Goal: Task Accomplishment & Management: Complete application form

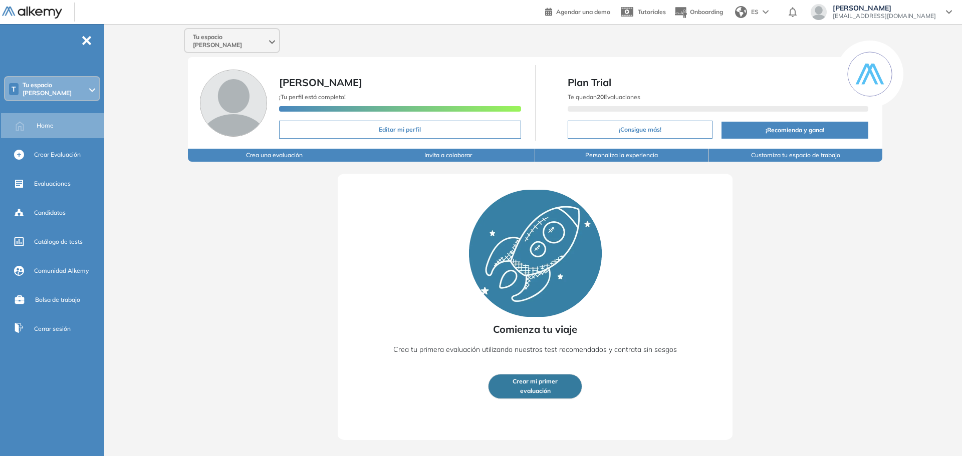
click at [128, 107] on div "Tu espacio [PERSON_NAME] ¡Tu perfil está completo! Editar mi perfil Plan Trial …" at bounding box center [535, 232] width 854 height 416
click at [42, 150] on span "Crear Evaluación" at bounding box center [57, 154] width 47 height 9
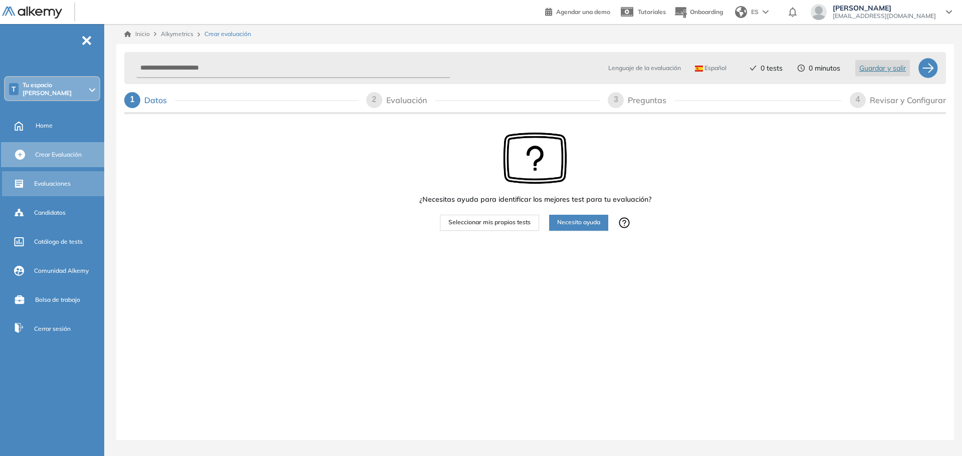
click at [69, 171] on div "Evaluaciones" at bounding box center [54, 183] width 104 height 25
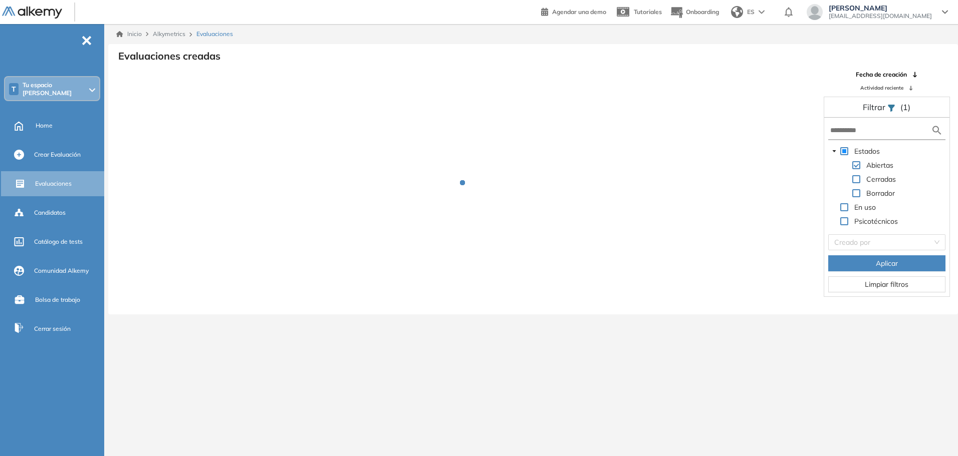
click at [515, 38] on div "Inicio Alkymetrics Evaluaciones" at bounding box center [533, 34] width 834 height 9
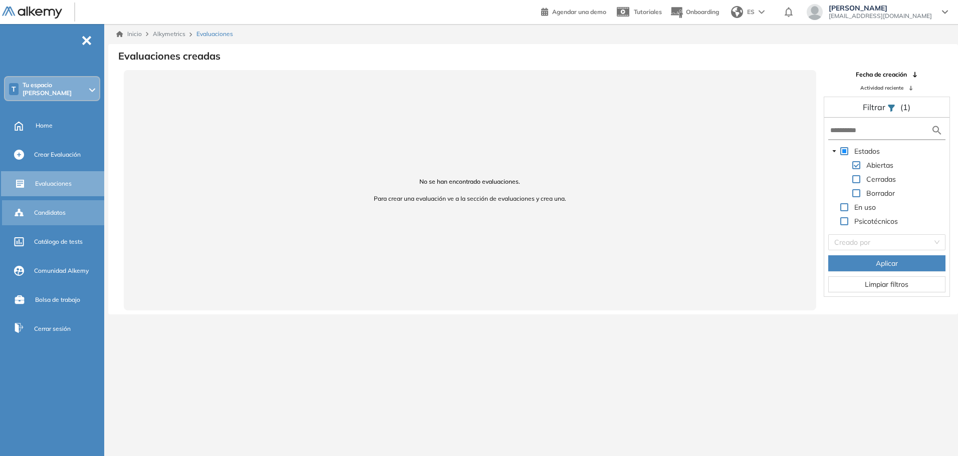
click at [64, 208] on span "Candidatos" at bounding box center [50, 212] width 32 height 9
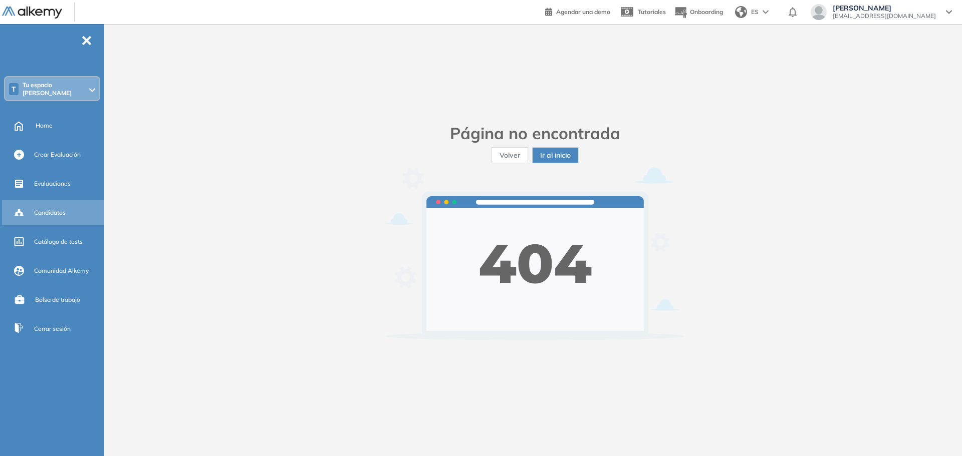
click at [39, 200] on div "Candidatos" at bounding box center [54, 212] width 104 height 25
click at [63, 153] on span "Crear Evaluación" at bounding box center [57, 154] width 47 height 9
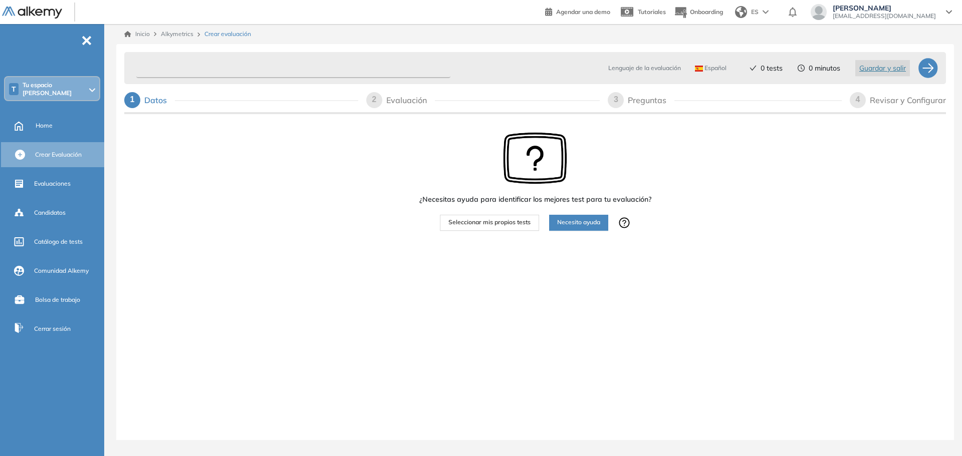
click at [203, 68] on input "text" at bounding box center [293, 69] width 314 height 20
click at [671, 380] on div "Lenguaje de la evaluación Español Español Inglés Portugués 0 tests 0 minutos Gu…" at bounding box center [535, 252] width 838 height 416
click at [298, 69] on input "text" at bounding box center [293, 69] width 314 height 20
click at [254, 231] on div "¿Necesitas ayuda para identificar los mejores test para tu evaluación? Seleccio…" at bounding box center [535, 212] width 822 height 193
click at [192, 101] on div "1 Datos" at bounding box center [241, 100] width 234 height 16
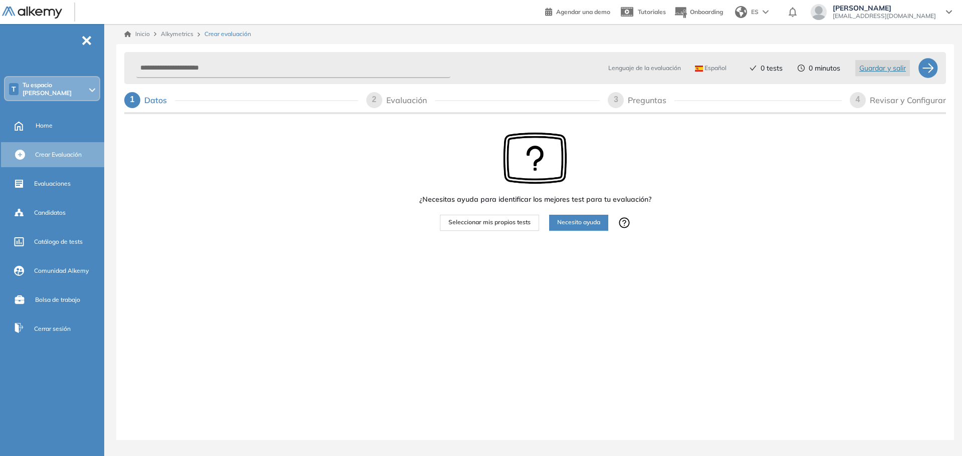
click at [230, 55] on div "Lenguaje de la evaluación Español Español Inglés Portugués 0 tests 0 minutos Gu…" at bounding box center [535, 68] width 822 height 32
click at [233, 71] on input "text" at bounding box center [293, 69] width 314 height 20
type input "*****"
click at [485, 222] on span "Seleccionar mis propios tests" at bounding box center [489, 223] width 82 height 10
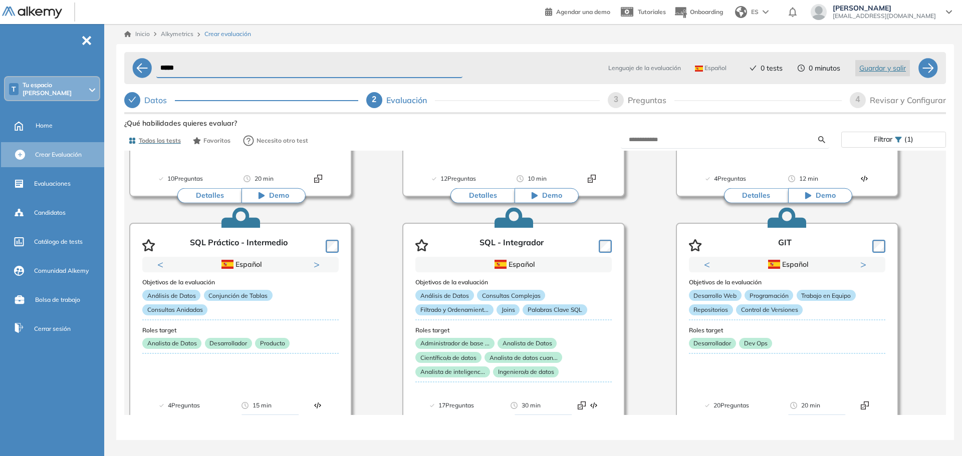
scroll to position [451, 0]
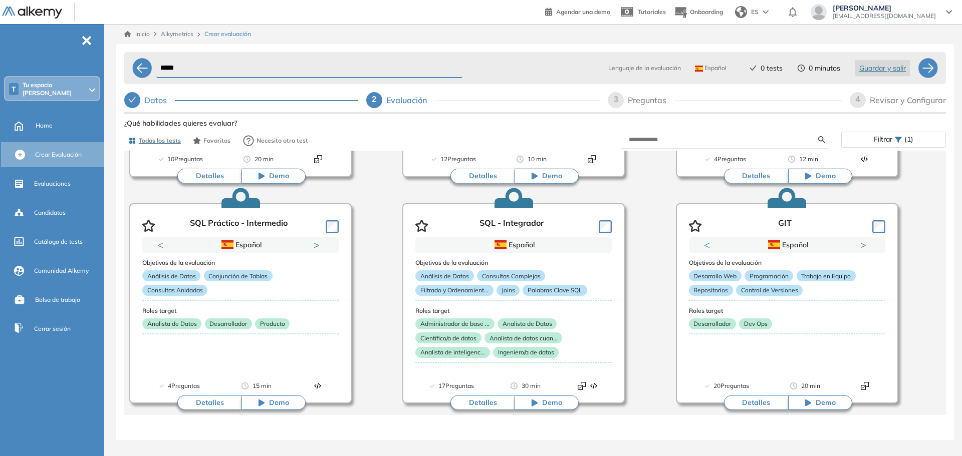
click at [728, 134] on form at bounding box center [725, 140] width 208 height 18
click at [700, 139] on input "text" at bounding box center [723, 139] width 189 height 9
type input "*"
type input "**********"
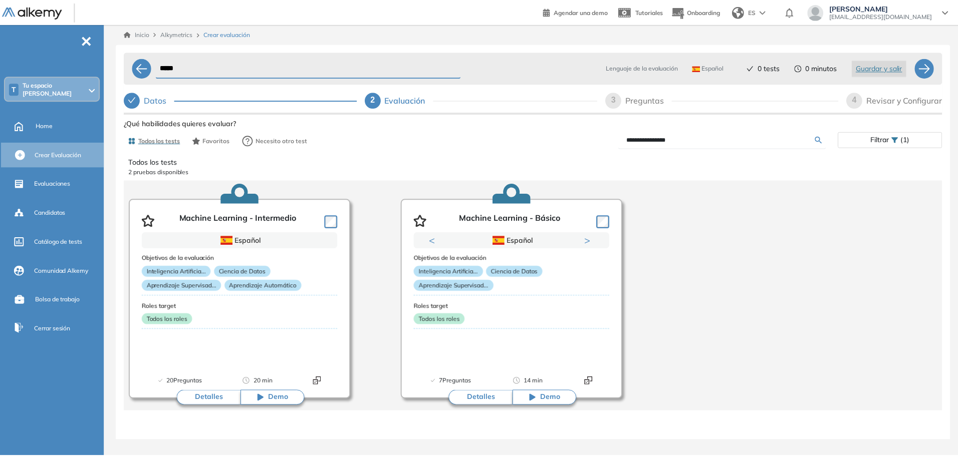
scroll to position [2, 0]
click at [220, 398] on button "Detalles" at bounding box center [209, 398] width 64 height 15
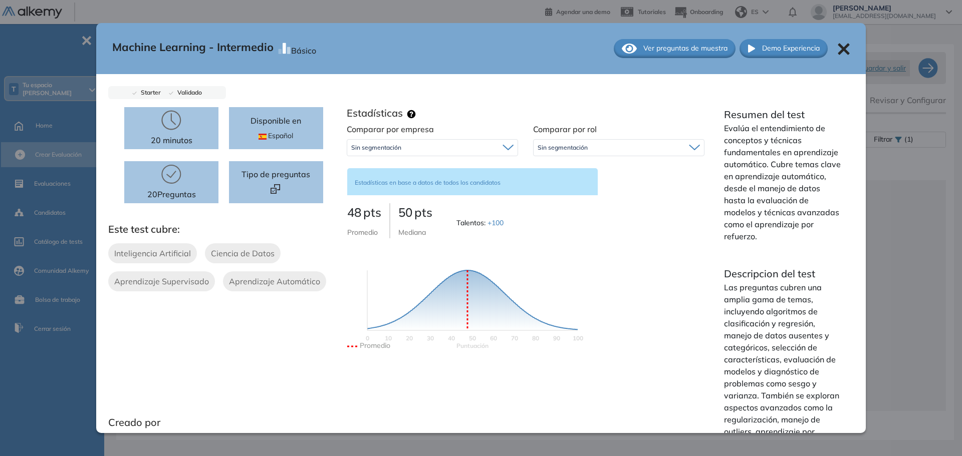
click at [837, 56] on div "Machine Learning - Intermedio Básico Ver preguntas de muestra Demo Experiencia" at bounding box center [480, 48] width 769 height 51
click at [837, 55] on div "Machine Learning - Intermedio Básico Ver preguntas de muestra Demo Experiencia" at bounding box center [480, 48] width 769 height 51
click at [838, 50] on icon at bounding box center [844, 49] width 12 height 12
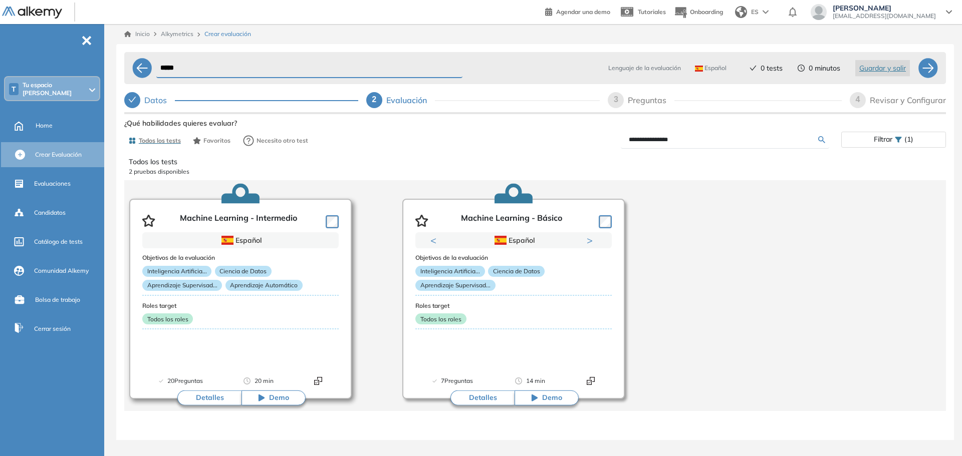
click at [274, 402] on span "Demo" at bounding box center [279, 398] width 20 height 10
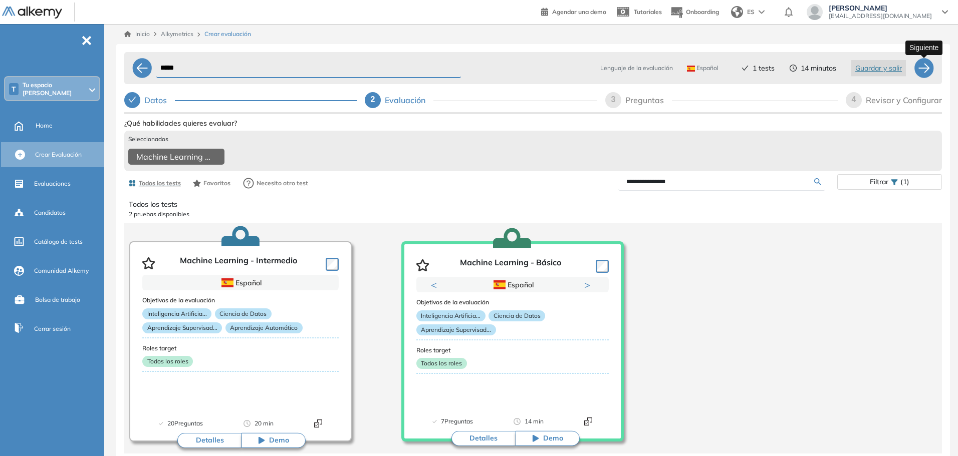
click at [928, 70] on div at bounding box center [924, 68] width 20 height 20
select select "*****"
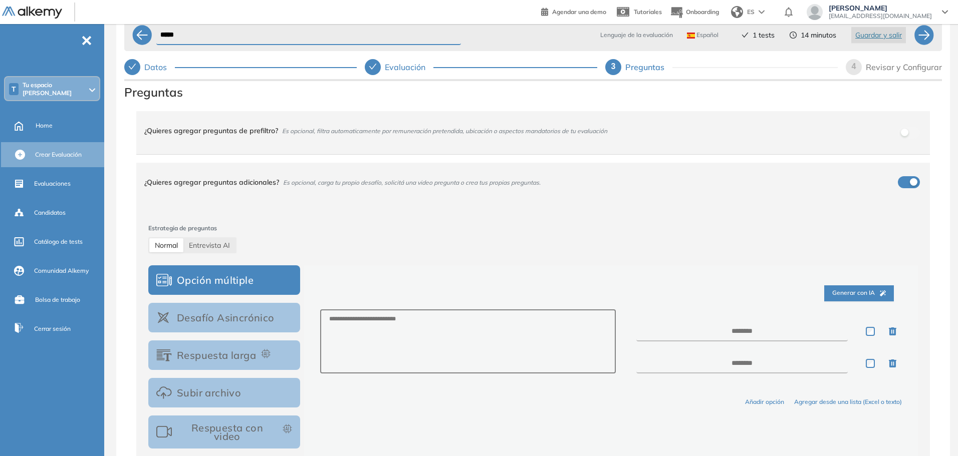
scroll to position [0, 0]
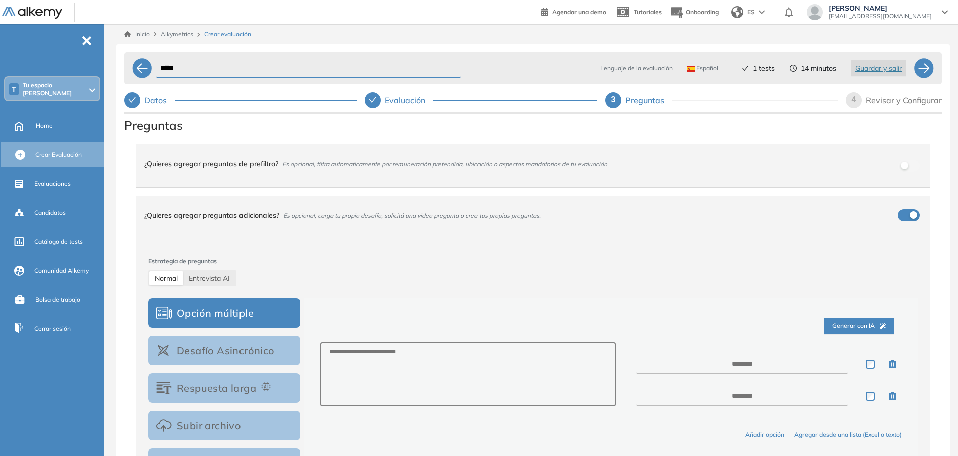
click at [416, 96] on div "Evaluación" at bounding box center [409, 100] width 49 height 16
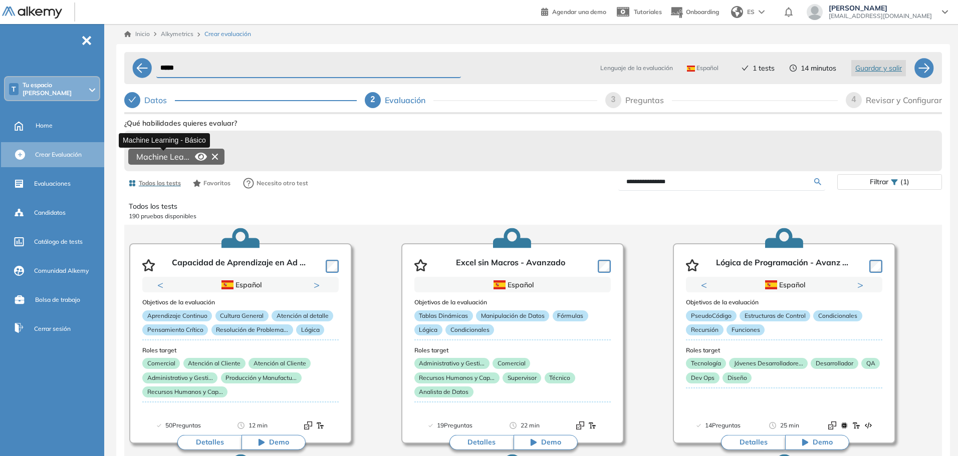
click at [184, 157] on span "Machine Learning - Básico" at bounding box center [163, 157] width 55 height 12
click at [925, 66] on div at bounding box center [924, 68] width 20 height 20
select select "*****"
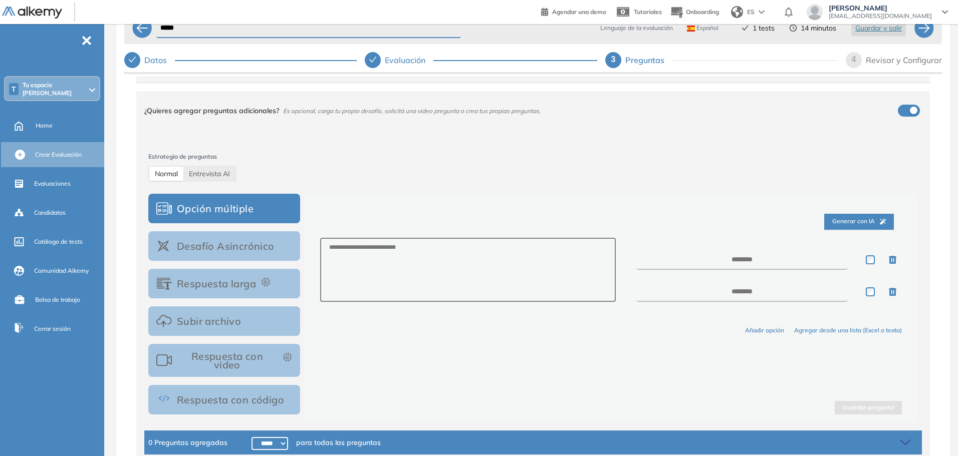
scroll to position [81, 0]
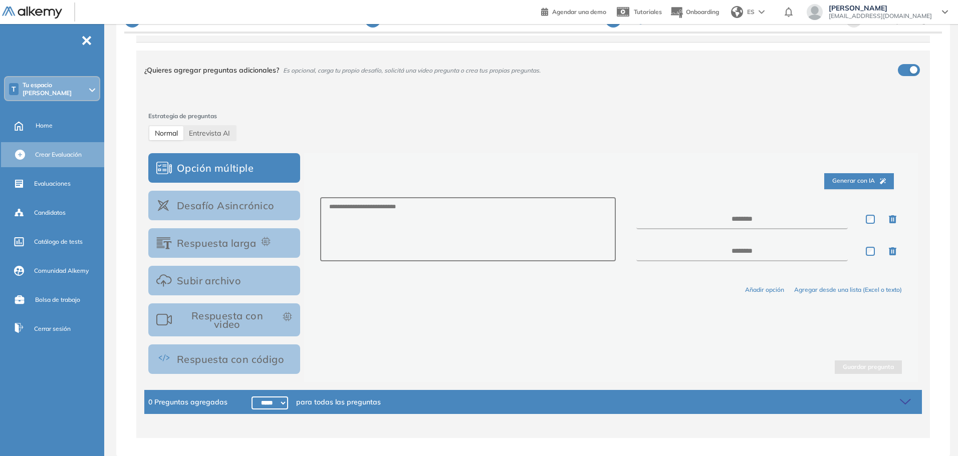
click at [221, 169] on button "Opción múltiple" at bounding box center [224, 168] width 152 height 30
click at [231, 199] on button "Desafío Asincrónico" at bounding box center [224, 206] width 152 height 30
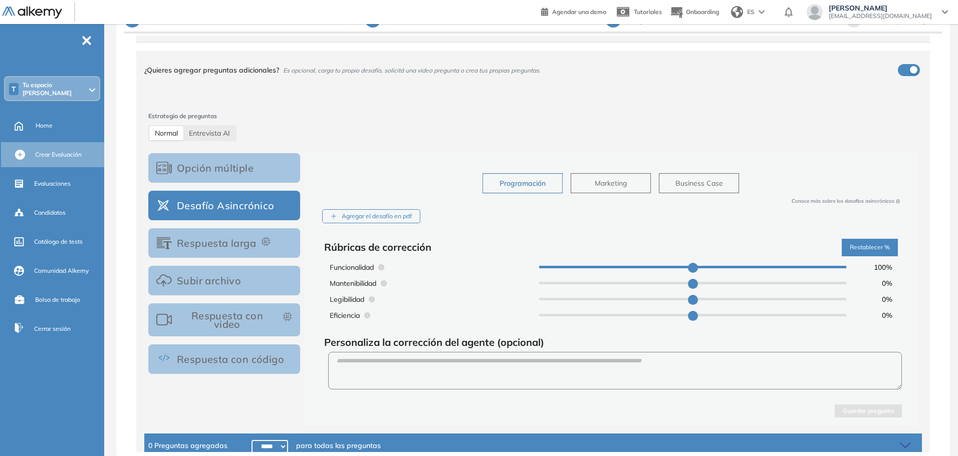
click at [231, 172] on button "Opción múltiple" at bounding box center [224, 168] width 152 height 30
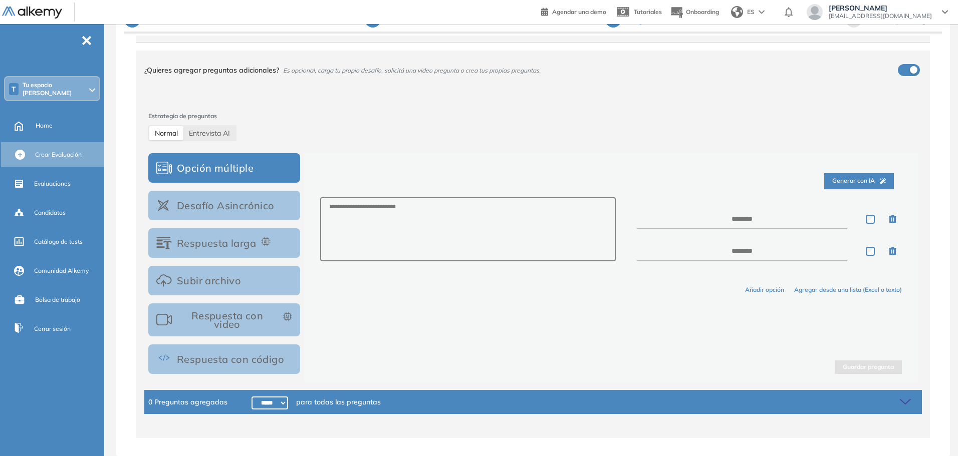
click at [222, 209] on button "Desafío Asincrónico" at bounding box center [224, 206] width 152 height 30
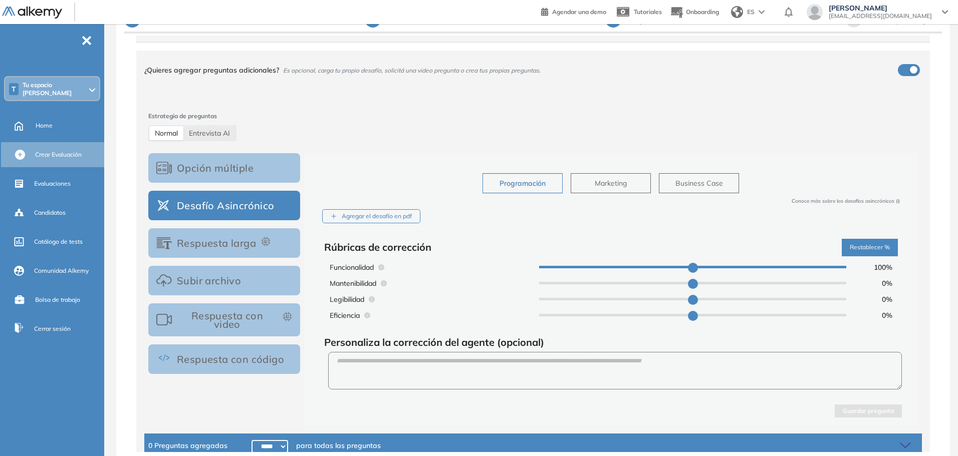
click at [213, 235] on button "Respuesta larga" at bounding box center [224, 243] width 152 height 30
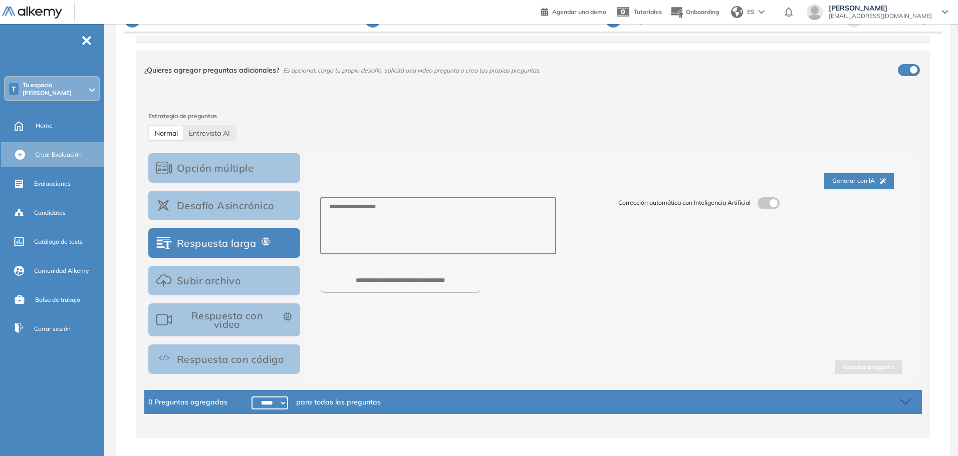
click at [223, 277] on button "Subir archivo" at bounding box center [224, 281] width 152 height 30
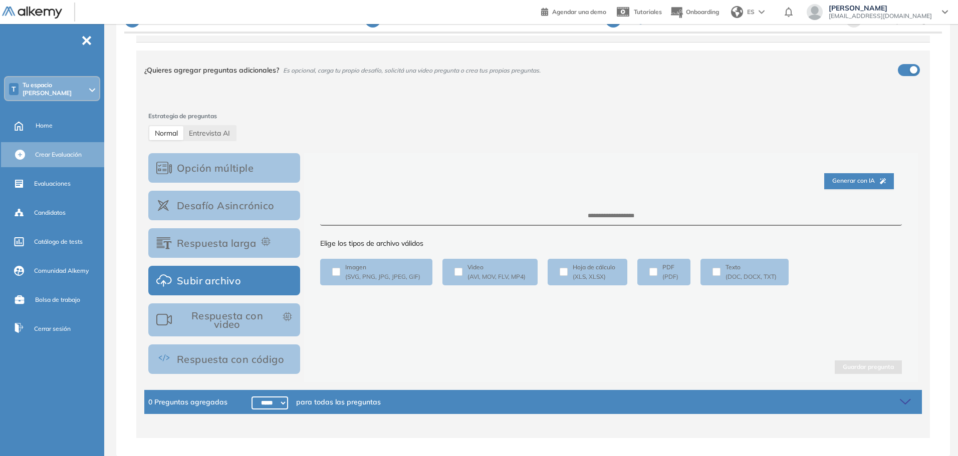
click at [226, 316] on button "Respuesta con video" at bounding box center [224, 320] width 152 height 33
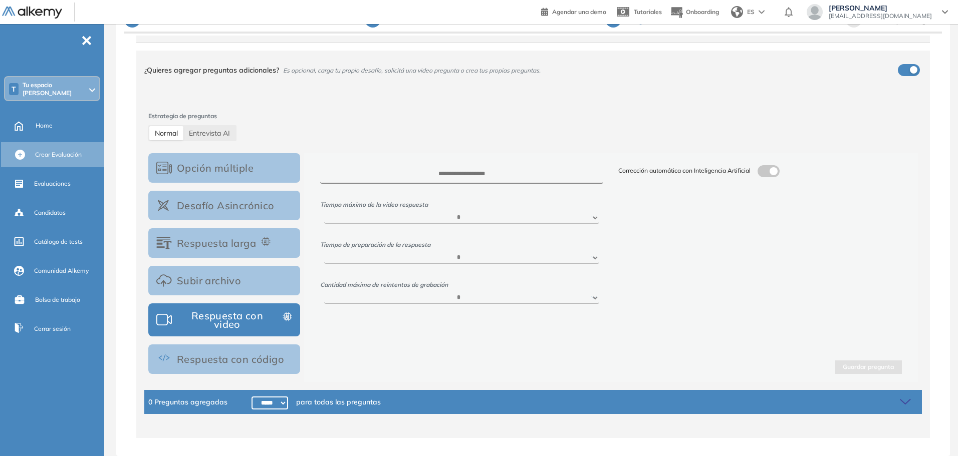
click at [226, 277] on button "Subir archivo" at bounding box center [224, 281] width 152 height 30
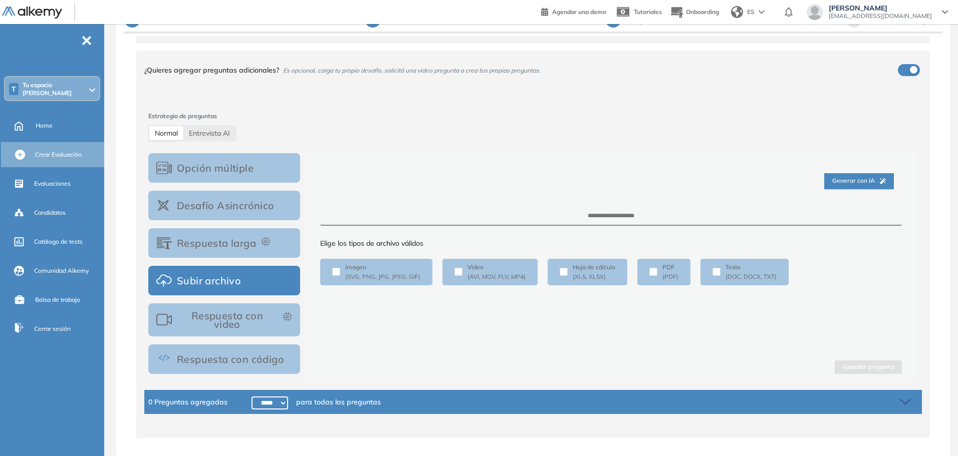
click at [216, 358] on button "Respuesta con código" at bounding box center [224, 360] width 152 height 30
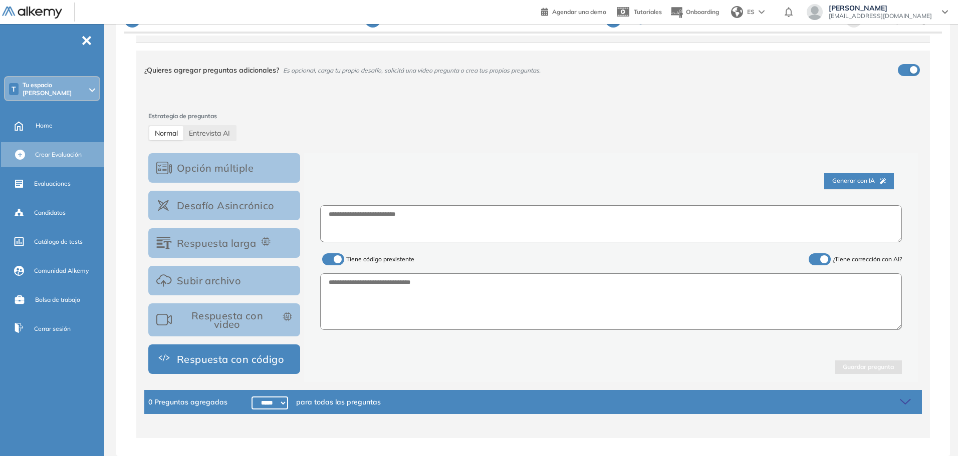
click at [848, 182] on span "Generar con IA" at bounding box center [859, 181] width 54 height 10
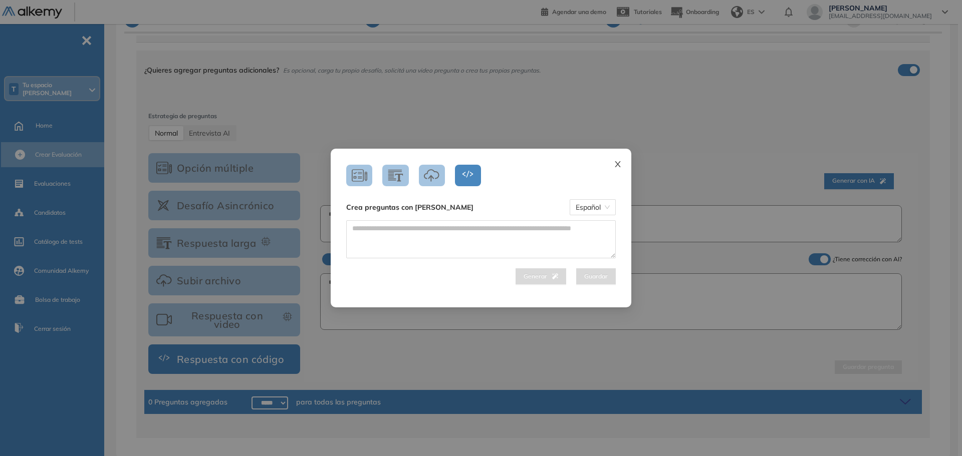
click at [623, 166] on span "Close" at bounding box center [617, 162] width 27 height 27
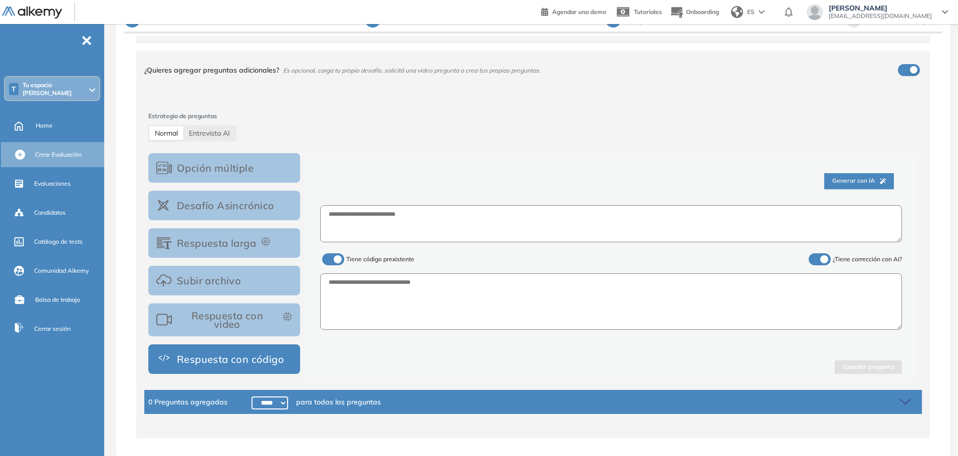
click at [222, 275] on button "Subir archivo" at bounding box center [224, 281] width 152 height 30
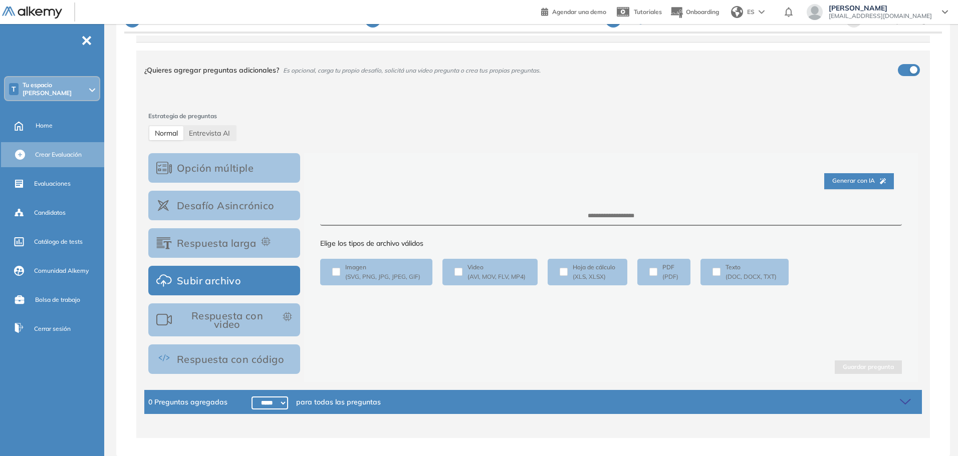
click at [210, 247] on button "Respuesta larga" at bounding box center [224, 243] width 152 height 30
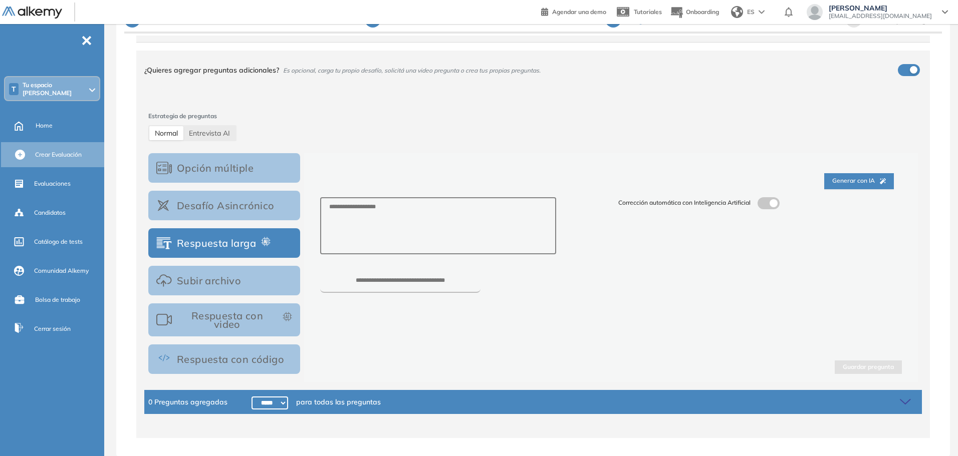
click at [218, 213] on button "Desafío Asincrónico" at bounding box center [224, 206] width 152 height 30
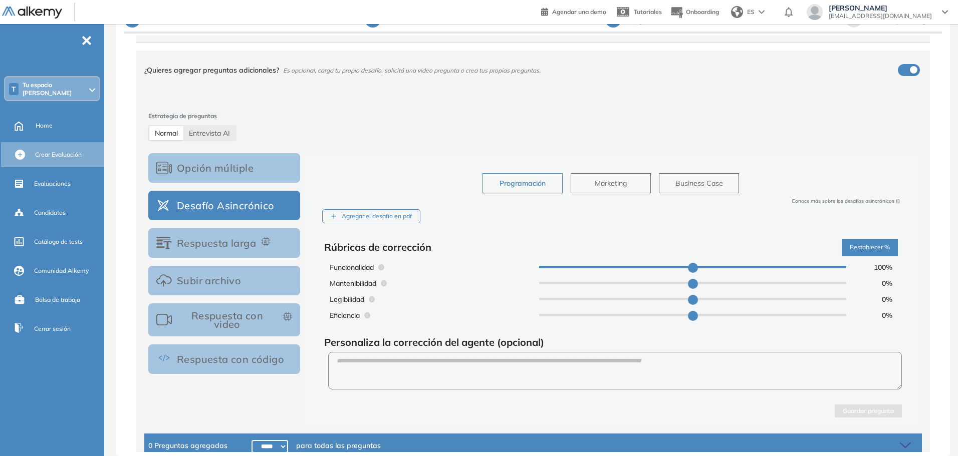
click at [226, 163] on button "Opción múltiple" at bounding box center [224, 168] width 152 height 30
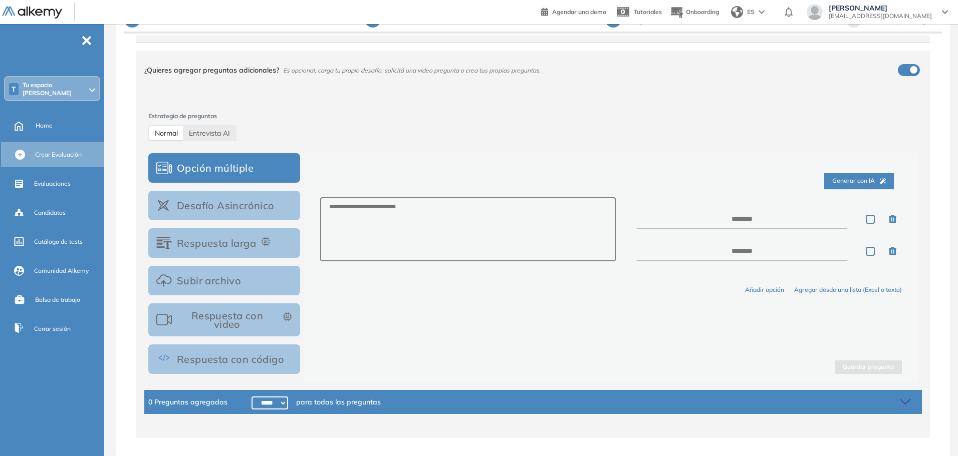
click at [223, 243] on button "Respuesta larga" at bounding box center [224, 243] width 152 height 30
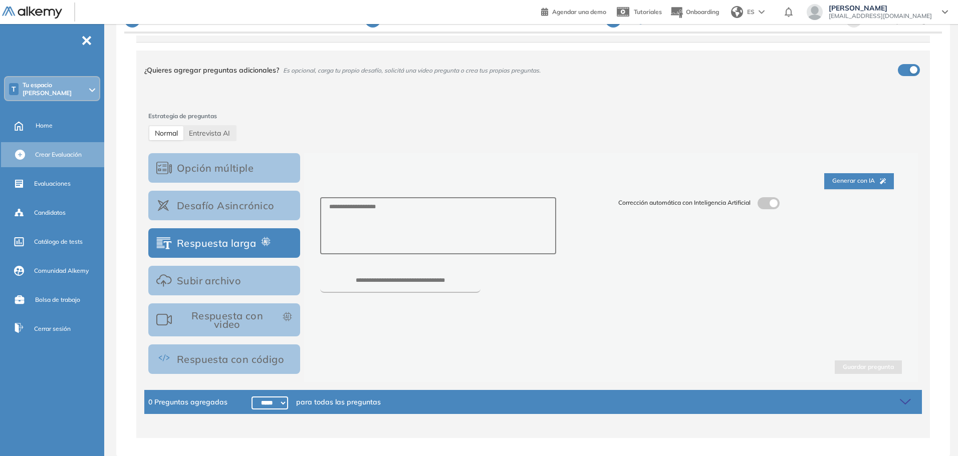
click at [216, 295] on button "Subir archivo" at bounding box center [224, 281] width 152 height 30
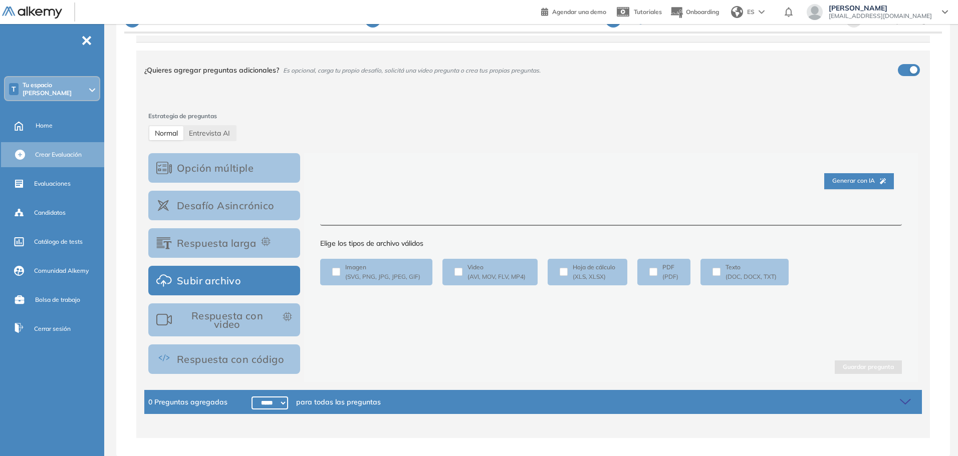
click at [576, 207] on textarea at bounding box center [611, 216] width 582 height 19
drag, startPoint x: 620, startPoint y: 218, endPoint x: 371, endPoint y: 185, distance: 250.7
click at [533, 210] on textarea at bounding box center [611, 216] width 582 height 19
drag, startPoint x: 486, startPoint y: 165, endPoint x: 493, endPoint y: 175, distance: 11.5
click at [487, 166] on div "Generar con IA" at bounding box center [611, 181] width 582 height 32
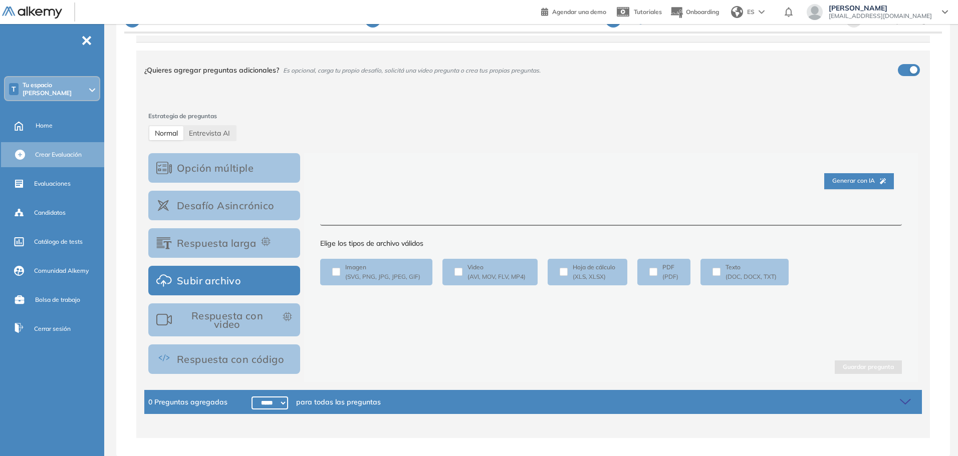
click at [616, 220] on textarea at bounding box center [611, 216] width 582 height 19
paste textarea "**********"
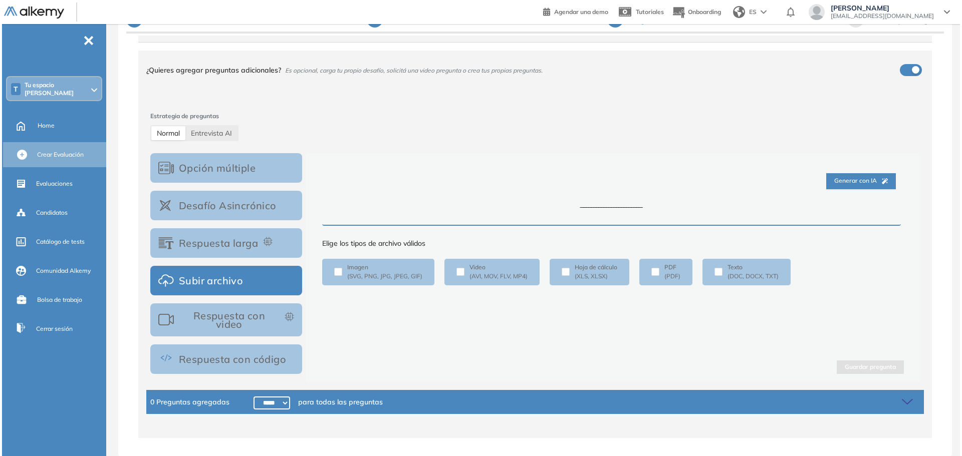
scroll to position [887, 0]
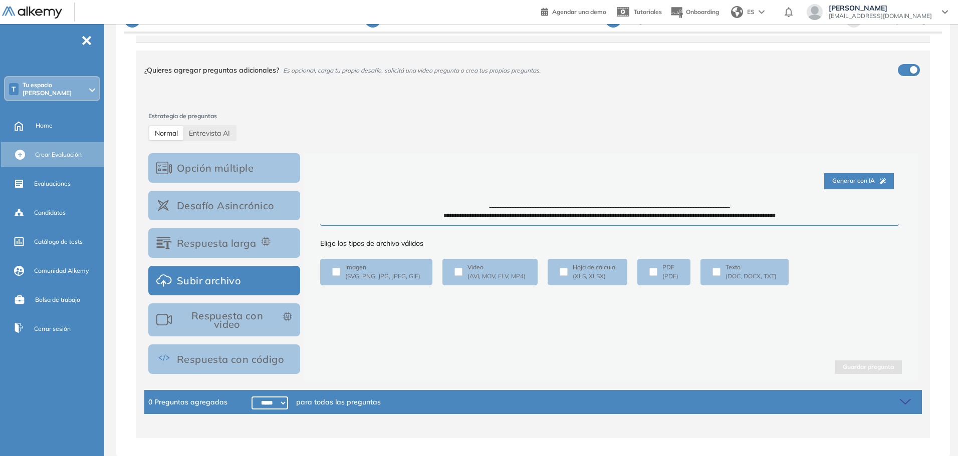
type textarea "**********"
click at [863, 182] on span "Generar con IA" at bounding box center [859, 181] width 54 height 10
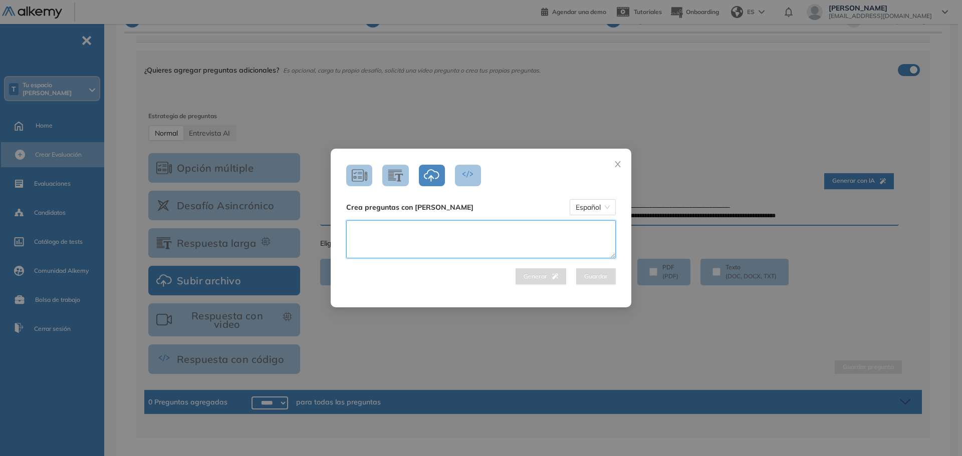
click at [435, 228] on textarea at bounding box center [481, 239] width 270 height 38
click at [429, 284] on div "Generar Guardar" at bounding box center [481, 277] width 270 height 16
click at [416, 231] on textarea at bounding box center [481, 239] width 270 height 38
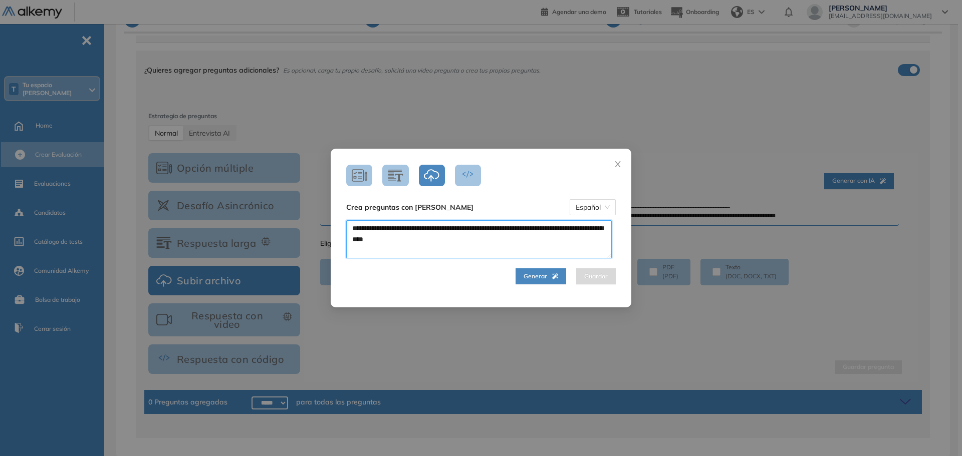
type textarea "**********"
drag, startPoint x: 562, startPoint y: 265, endPoint x: 550, endPoint y: 272, distance: 14.2
click at [560, 267] on div "**********" at bounding box center [481, 252] width 285 height 64
click at [552, 276] on icon "button" at bounding box center [555, 277] width 6 height 6
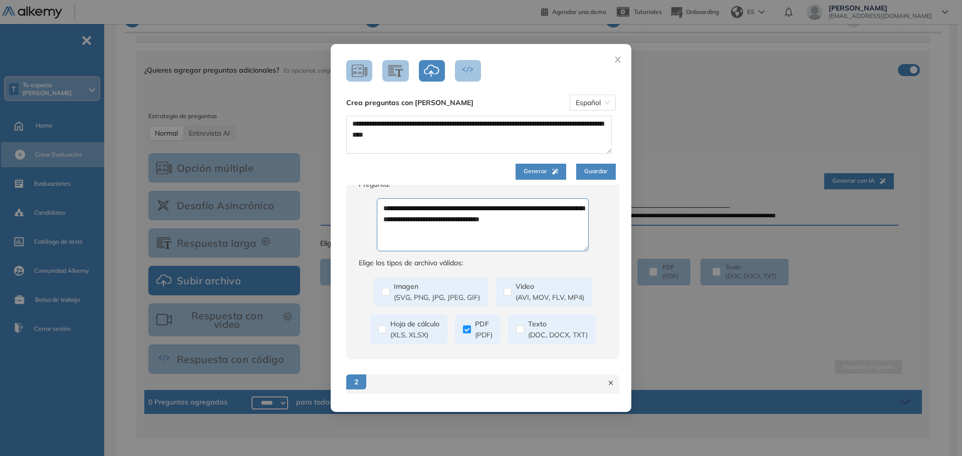
scroll to position [0, 0]
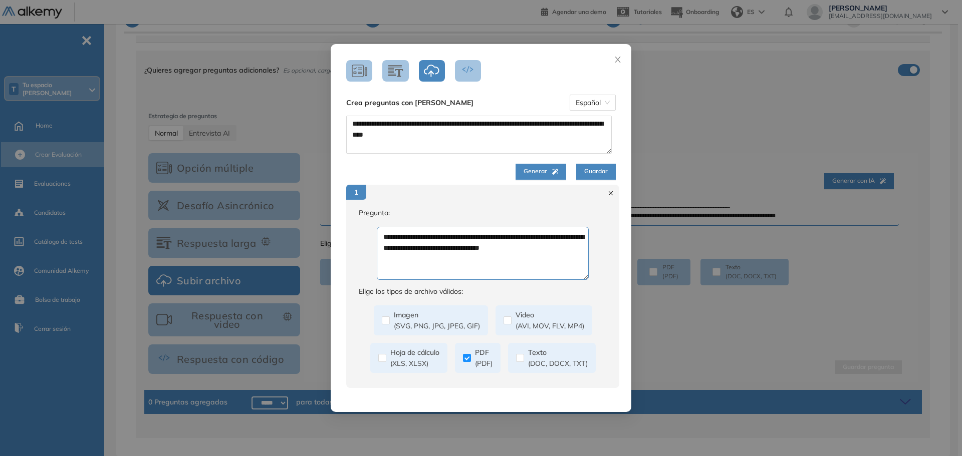
click at [393, 71] on icon "button" at bounding box center [396, 71] width 16 height 14
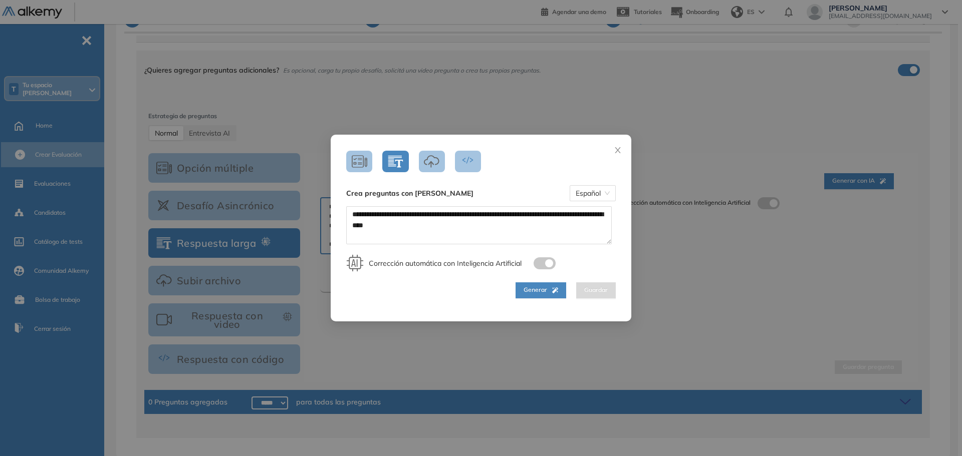
click at [433, 161] on icon "button" at bounding box center [432, 162] width 16 height 14
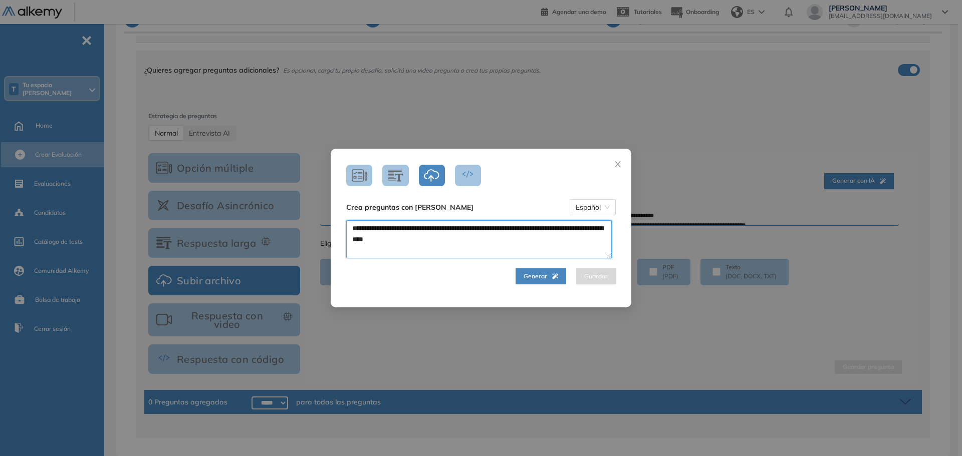
click at [492, 239] on textarea "**********" at bounding box center [479, 239] width 266 height 38
click at [552, 278] on icon "button" at bounding box center [555, 277] width 6 height 6
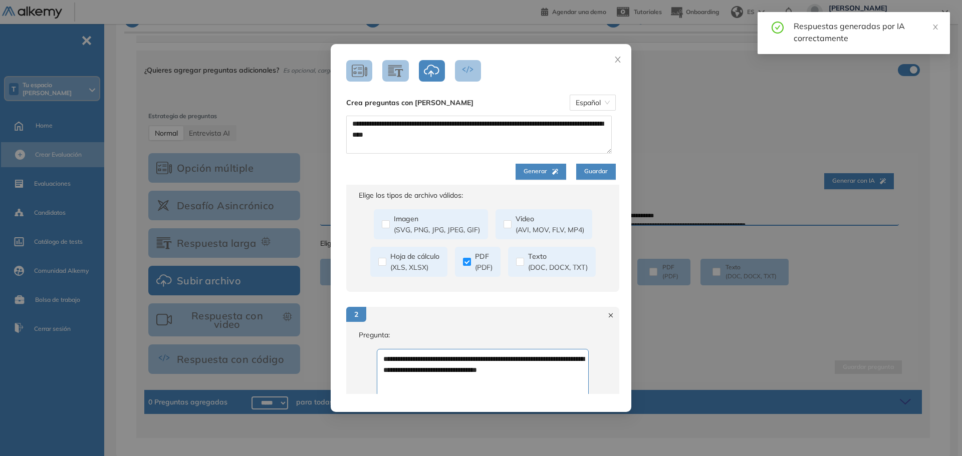
scroll to position [100, 0]
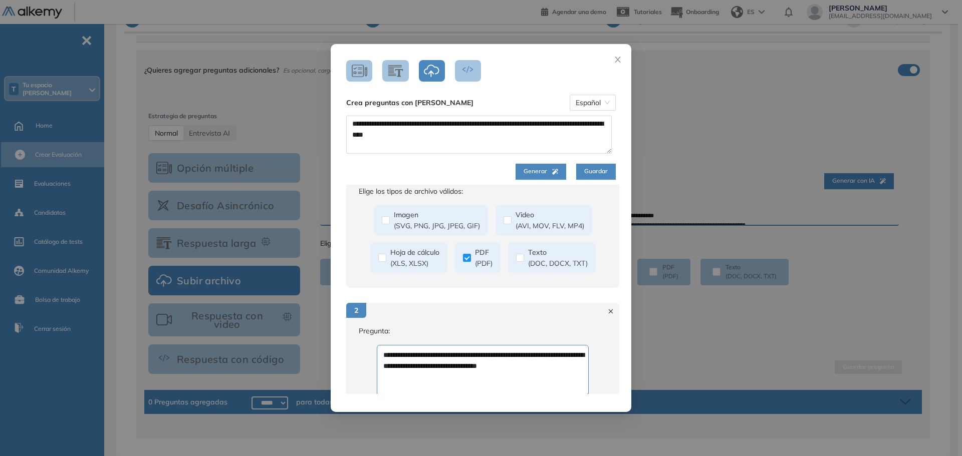
click at [545, 265] on p "(DOC, DOCX, TXT)" at bounding box center [558, 263] width 60 height 11
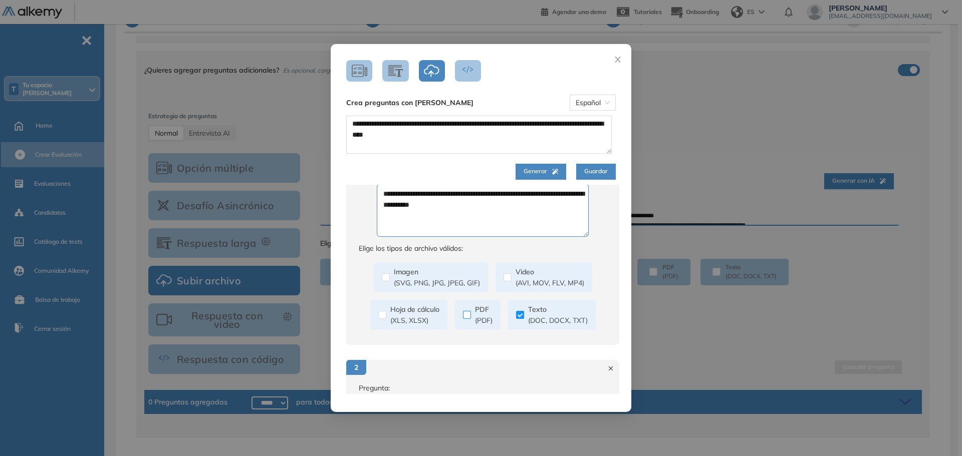
scroll to position [0, 0]
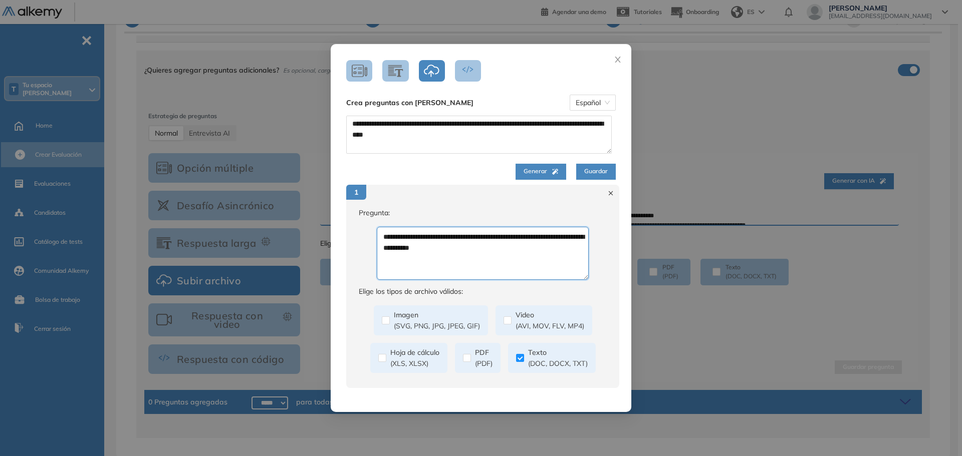
drag, startPoint x: 517, startPoint y: 260, endPoint x: 383, endPoint y: 216, distance: 141.2
click at [383, 216] on div "**********" at bounding box center [482, 297] width 273 height 181
click at [483, 252] on textarea "**********" at bounding box center [483, 253] width 212 height 53
click at [509, 254] on textarea "**********" at bounding box center [483, 253] width 212 height 53
drag, startPoint x: 522, startPoint y: 254, endPoint x: 344, endPoint y: 226, distance: 179.6
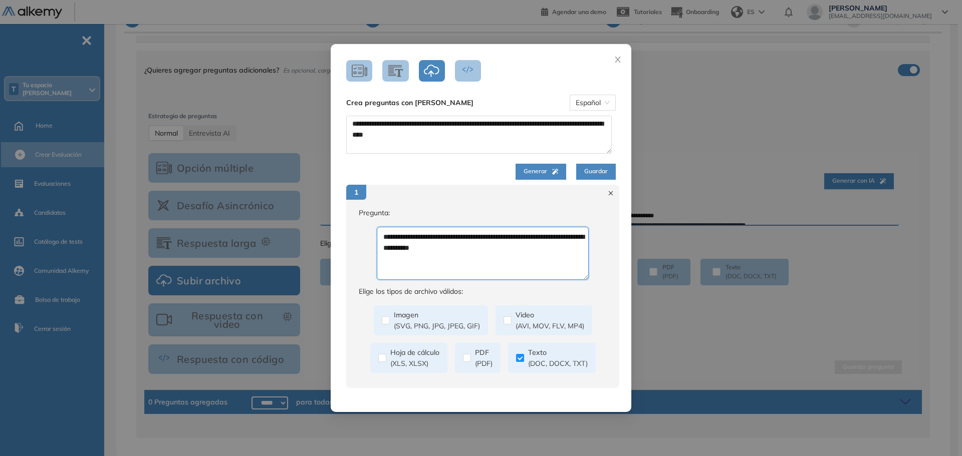
paste textarea "**********"
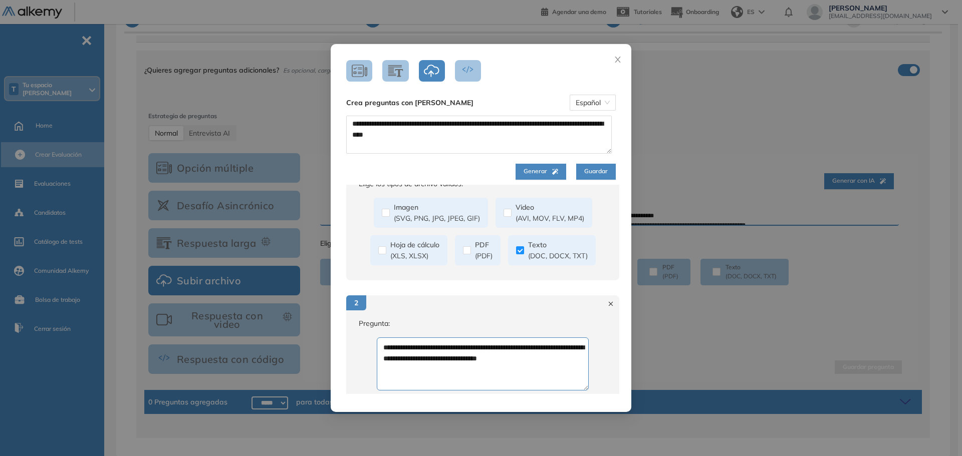
scroll to position [200, 0]
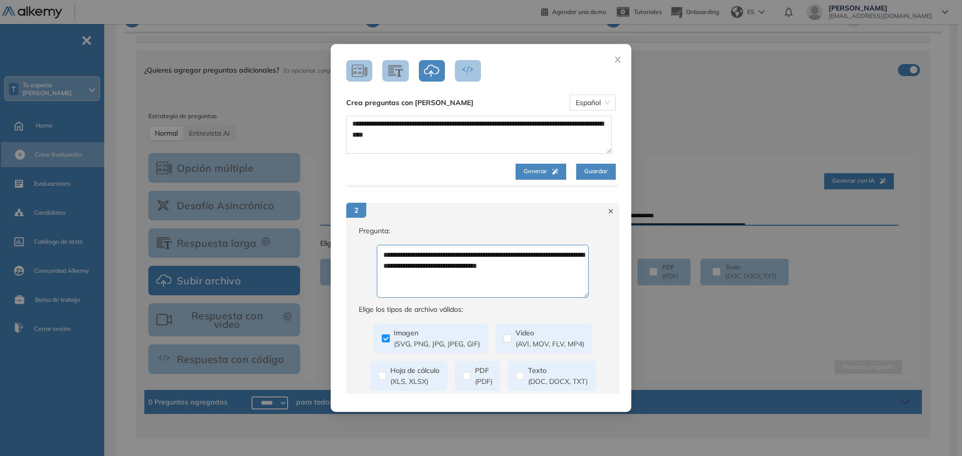
type textarea "**********"
drag, startPoint x: 573, startPoint y: 270, endPoint x: 326, endPoint y: 236, distance: 249.8
click at [326, 236] on div "**********" at bounding box center [481, 228] width 962 height 456
paste textarea "**********"
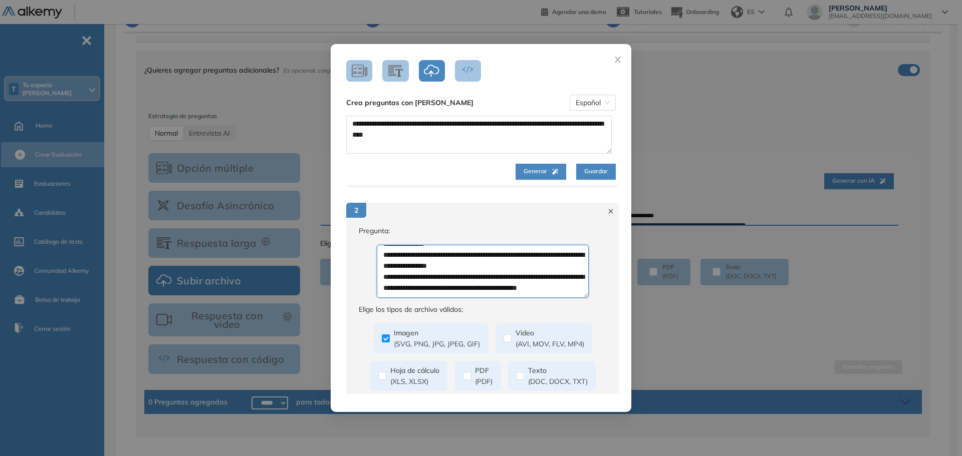
type textarea "**********"
click at [451, 299] on div "Pregunta : Elige los tipos de archivo válidos : Imagen (SVG, PNG, JPG, JPEG, GI…" at bounding box center [482, 315] width 273 height 181
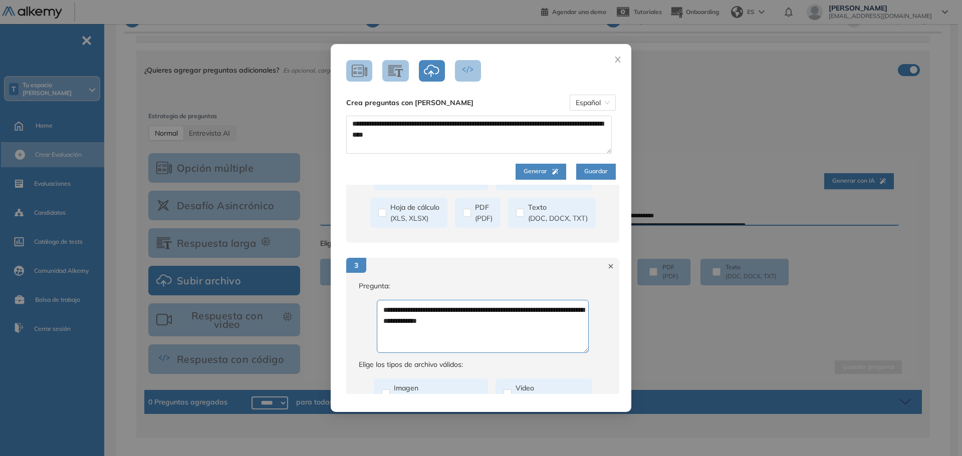
scroll to position [431, 0]
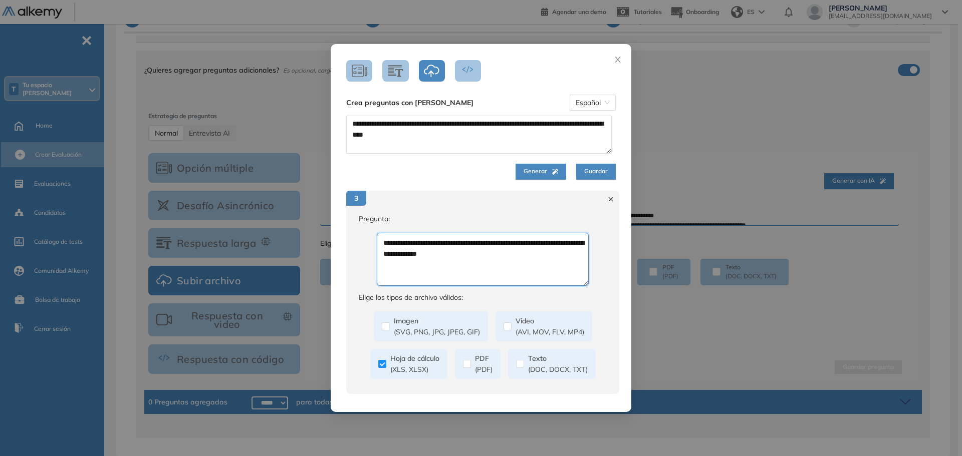
drag, startPoint x: 518, startPoint y: 267, endPoint x: 318, endPoint y: 239, distance: 202.8
click at [318, 239] on div "**********" at bounding box center [481, 228] width 962 height 456
paste textarea "**********"
type textarea "**********"
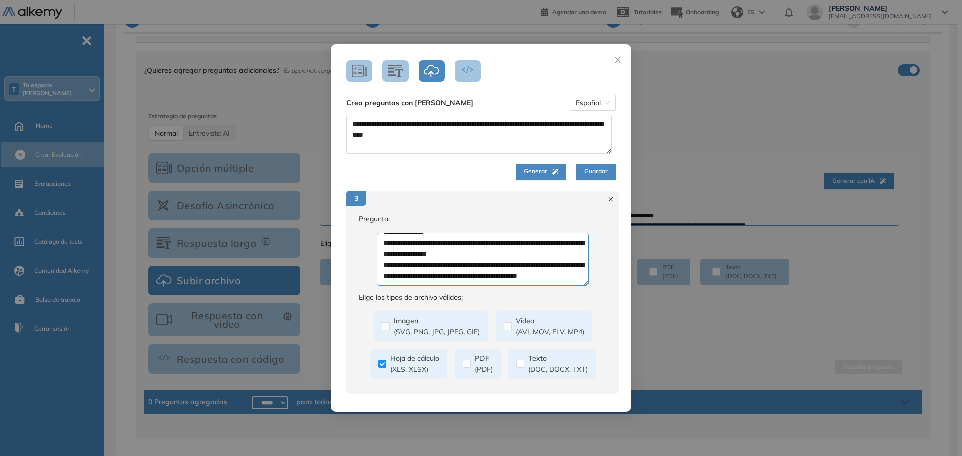
click at [538, 167] on span "Generar" at bounding box center [541, 172] width 35 height 10
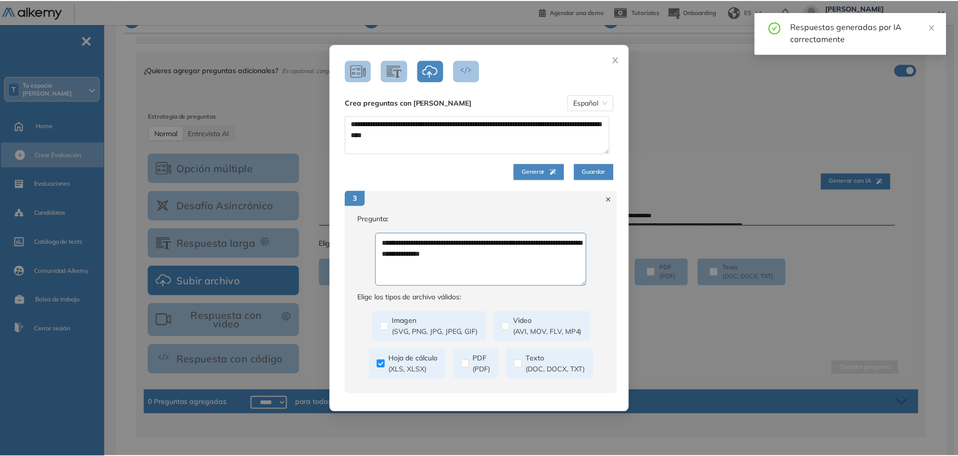
scroll to position [0, 0]
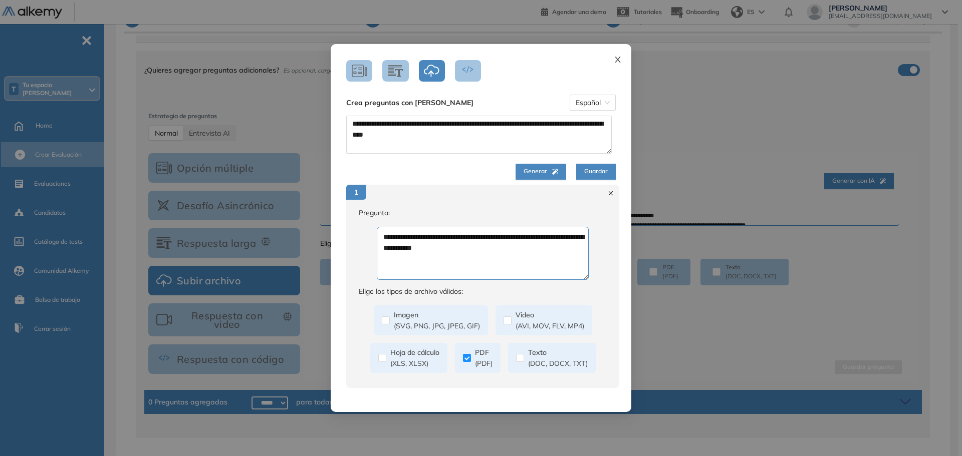
click at [618, 59] on icon "close" at bounding box center [618, 60] width 6 height 6
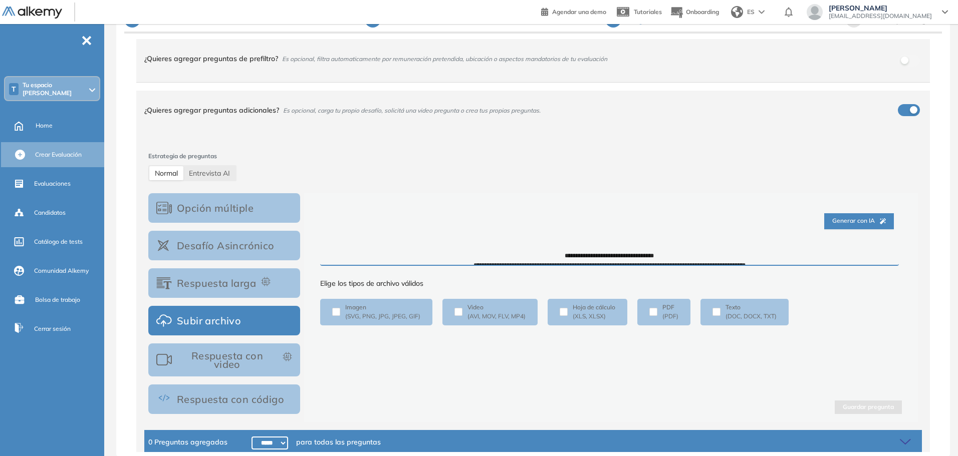
scroll to position [65, 0]
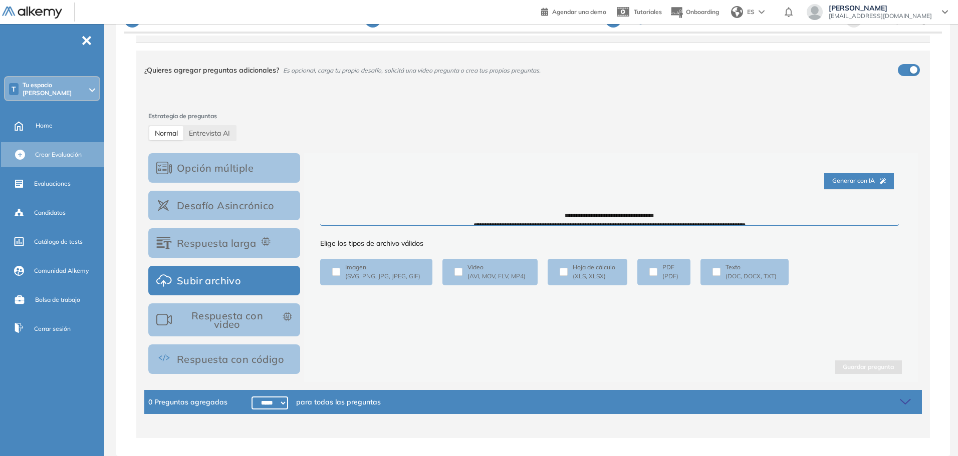
click at [245, 173] on button "Opción múltiple" at bounding box center [224, 168] width 152 height 30
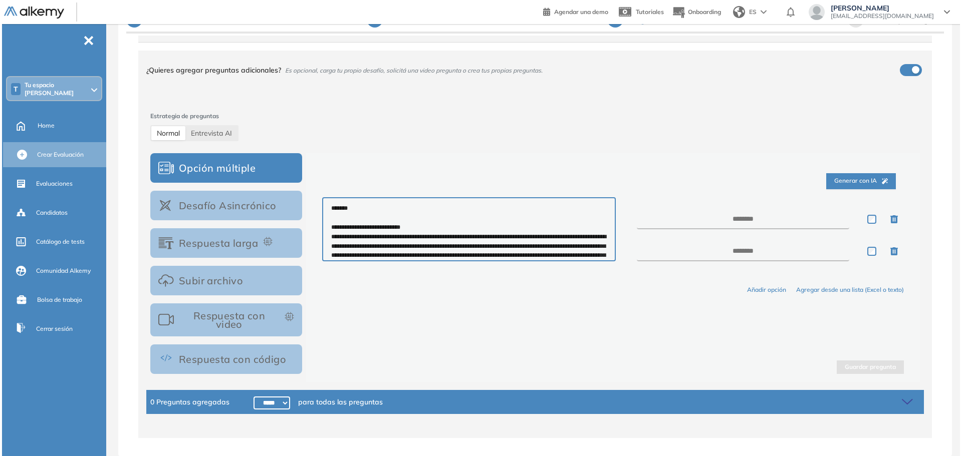
scroll to position [551, 0]
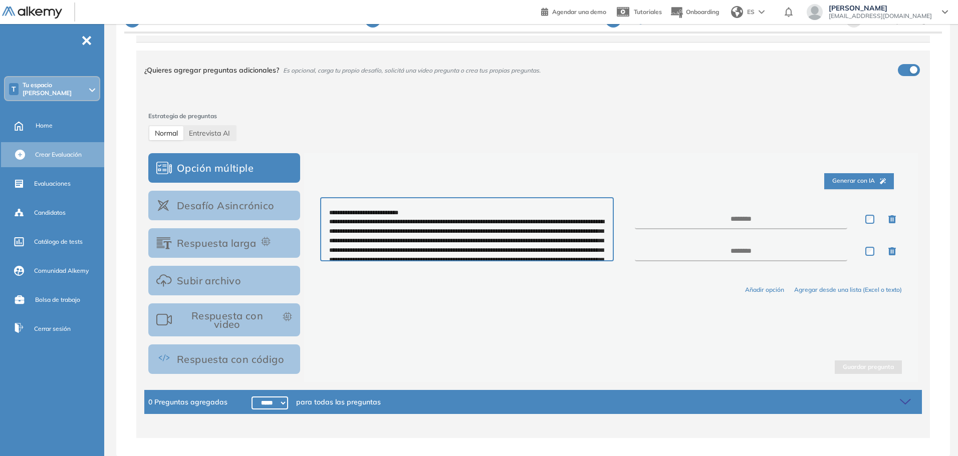
click at [847, 183] on span "Generar con IA" at bounding box center [859, 181] width 54 height 10
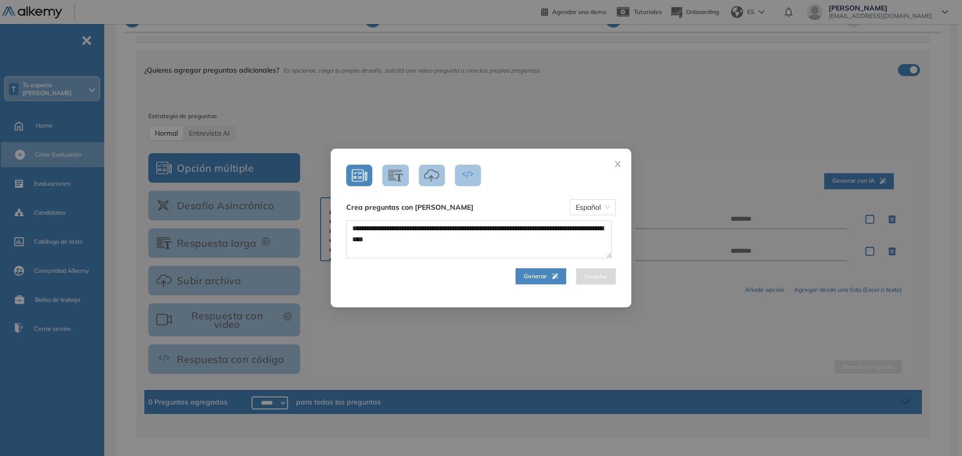
click at [530, 277] on span "Generar" at bounding box center [541, 277] width 35 height 10
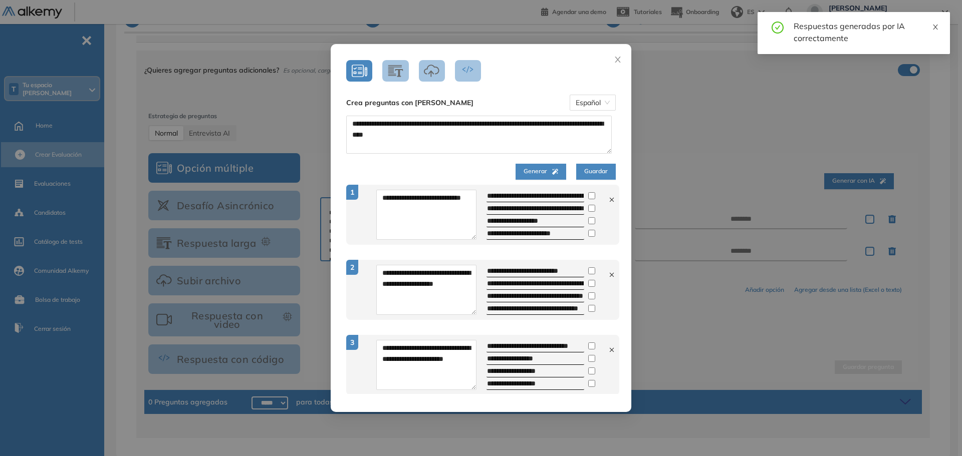
click at [937, 28] on icon "close" at bounding box center [935, 27] width 7 height 7
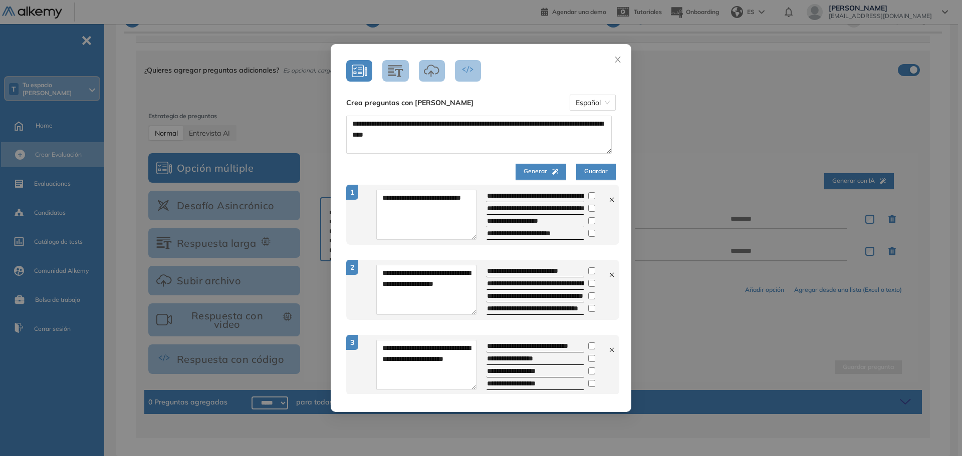
click at [472, 164] on div "Generar Guardar" at bounding box center [481, 172] width 270 height 16
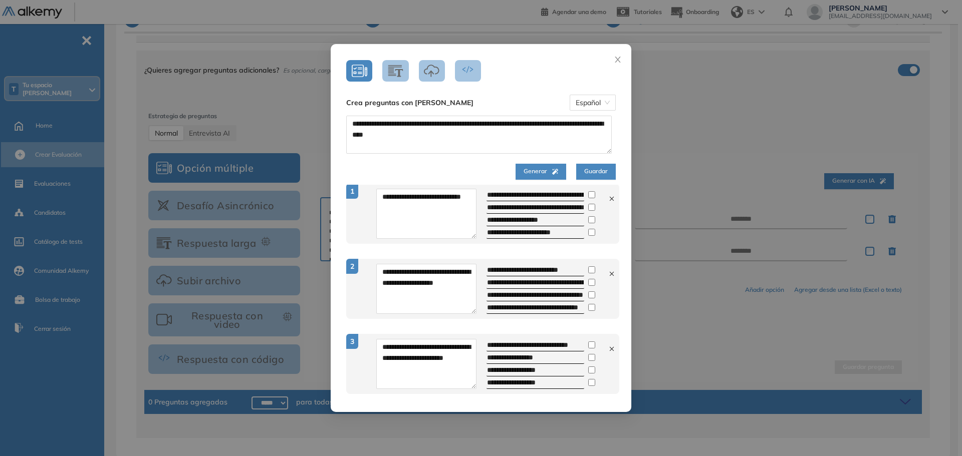
scroll to position [0, 0]
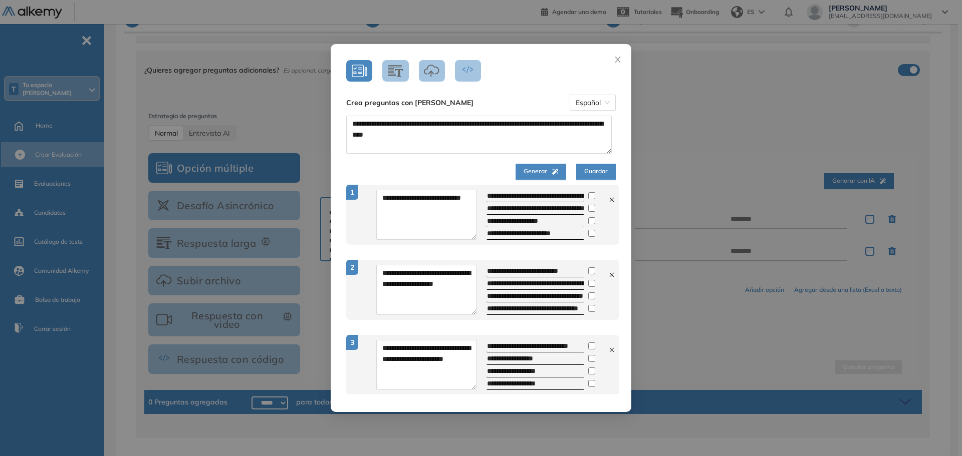
click at [530, 169] on span "Generar" at bounding box center [541, 172] width 35 height 10
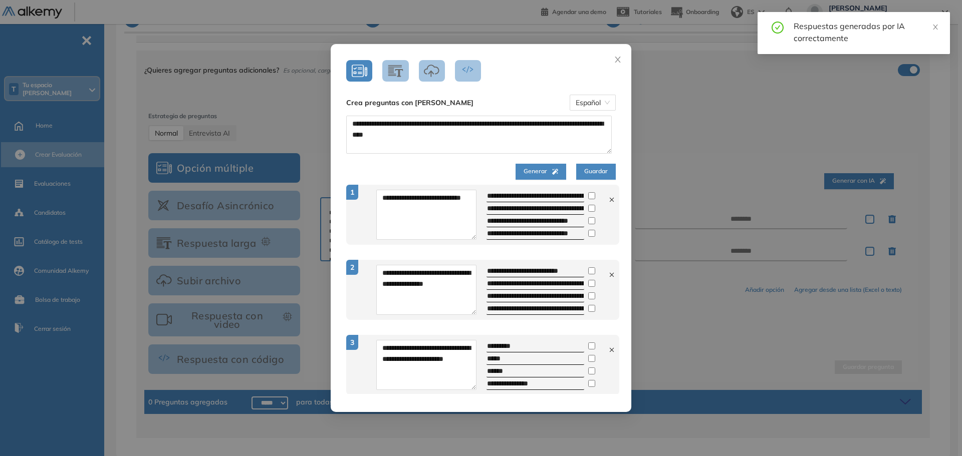
click at [592, 171] on span "Guardar" at bounding box center [596, 172] width 24 height 10
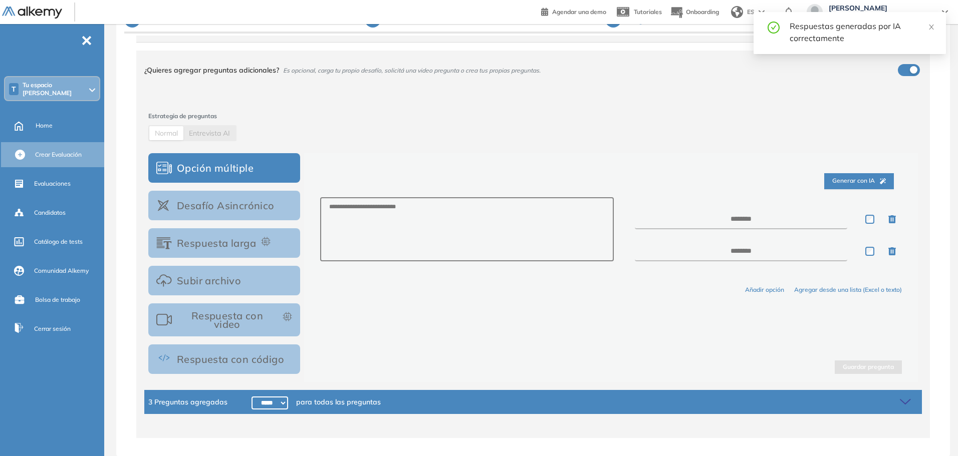
click at [900, 403] on icon at bounding box center [907, 402] width 14 height 14
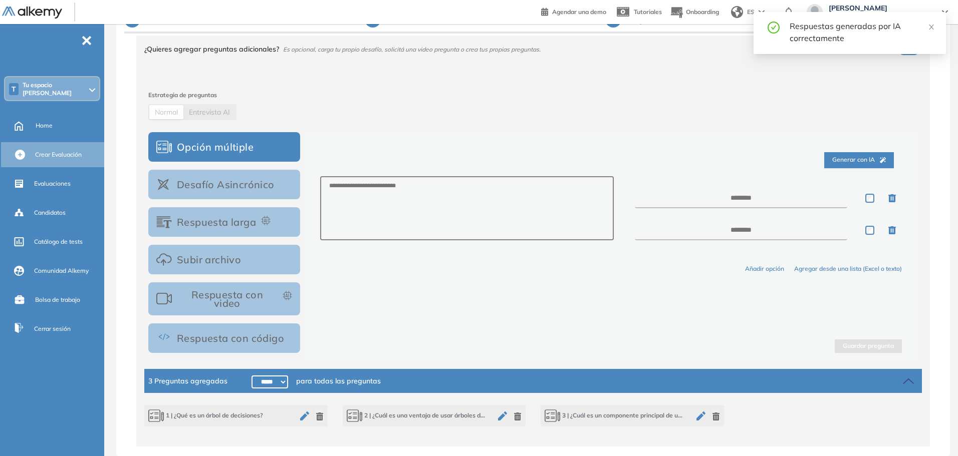
scroll to position [94, 0]
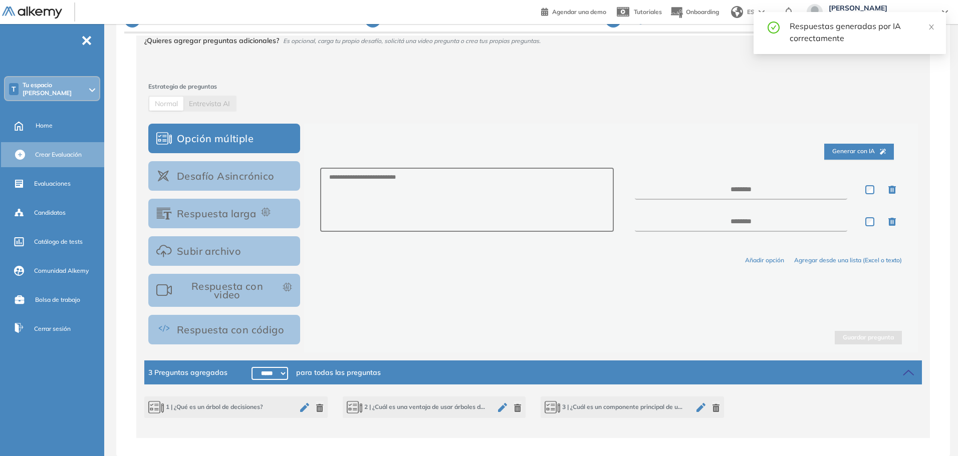
click at [254, 406] on span "1 | ¿Qué es un árbol de decisiones?" at bounding box center [205, 408] width 115 height 14
click at [184, 401] on span "1 | ¿Qué es un árbol de decisiones?" at bounding box center [205, 408] width 115 height 14
click at [460, 408] on span "2 | ¿Cuál es una ventaja de usar árboles de decisiones?" at bounding box center [417, 408] width 141 height 14
click at [595, 412] on span "3 | ¿Cuál es un componente principal de un árbol de decisiones?" at bounding box center [615, 408] width 141 height 14
click at [683, 406] on div "3 | ¿Cuál es un componente principal de un árbol de decisiones?" at bounding box center [632, 408] width 183 height 22
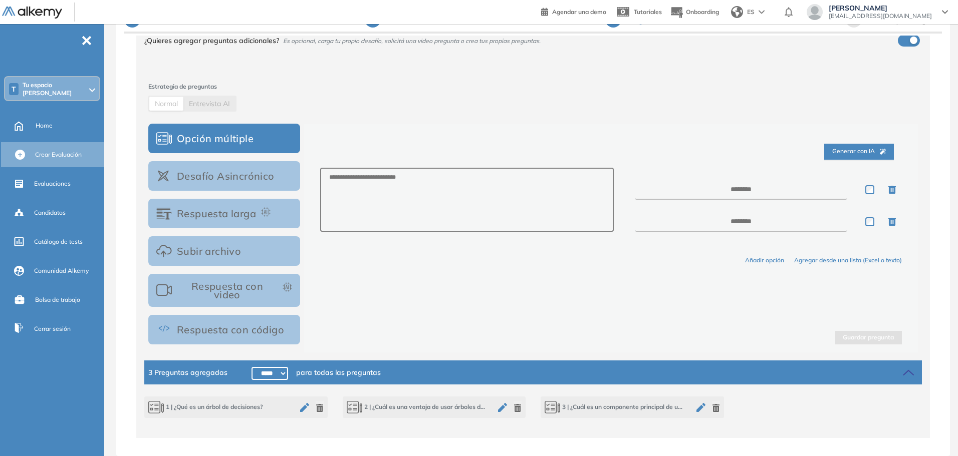
click at [347, 407] on icon at bounding box center [355, 408] width 16 height 14
click at [382, 405] on span "2 | ¿Cuál es una ventaja de usar árboles de decisiones?" at bounding box center [417, 408] width 141 height 14
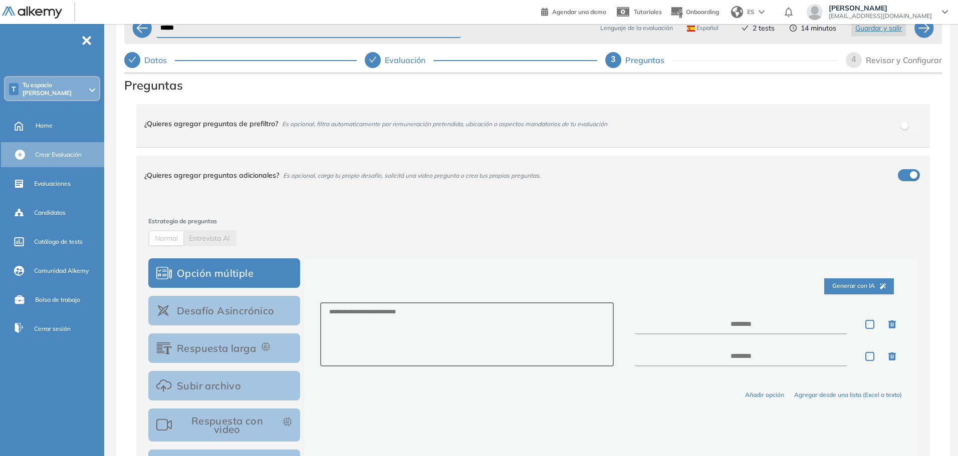
scroll to position [0, 0]
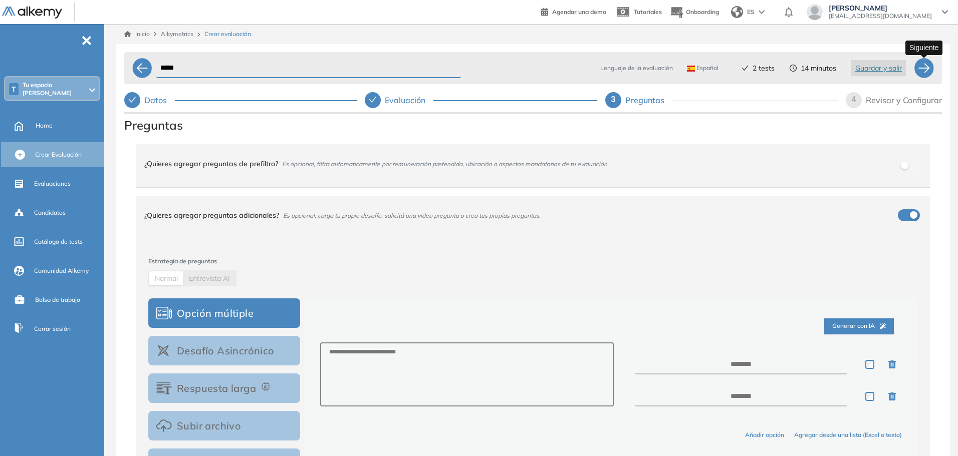
click at [931, 77] on div at bounding box center [924, 68] width 20 height 20
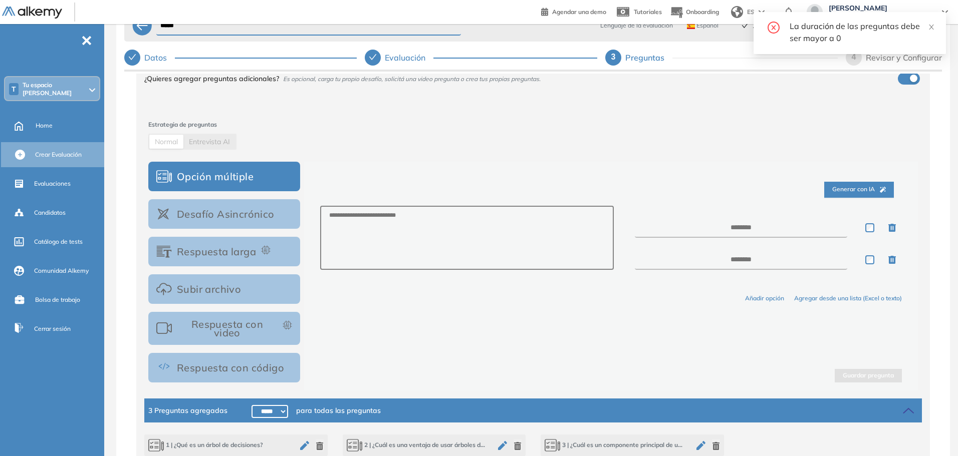
scroll to position [81, 0]
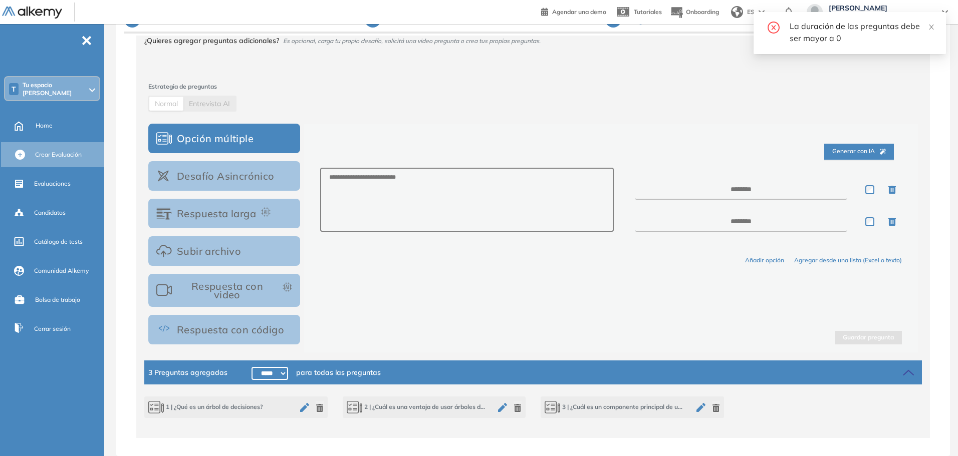
click at [273, 375] on select "***** ***** ****** ****** ****** ****** ****** ****** ****** ****** ****** ****…" at bounding box center [269, 373] width 37 height 13
select select "******"
click at [251, 367] on select "***** ***** ****** ****** ****** ****** ****** ****** ****** ****** ****** ****…" at bounding box center [269, 373] width 37 height 13
click at [487, 296] on div "Generar con IA Añadir opción Agregar desde una lista (Excel o texto) Guardar pr…" at bounding box center [611, 238] width 614 height 229
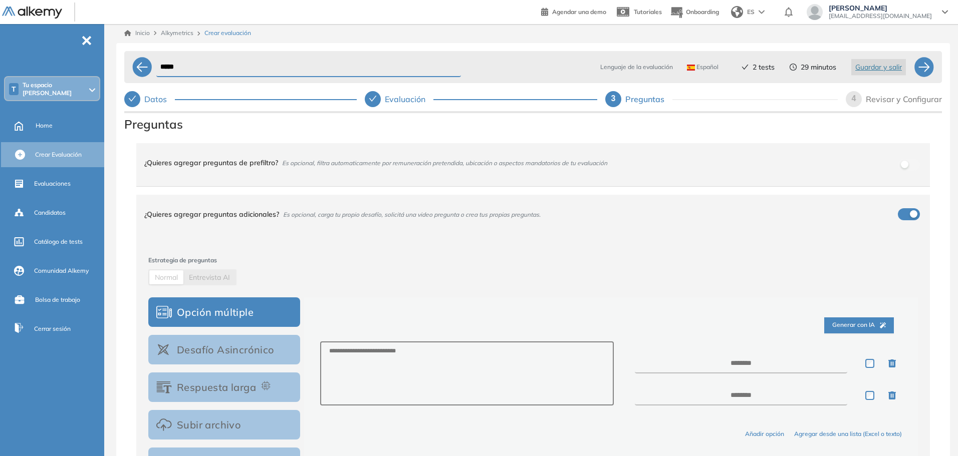
scroll to position [0, 0]
click at [919, 65] on div at bounding box center [924, 68] width 20 height 20
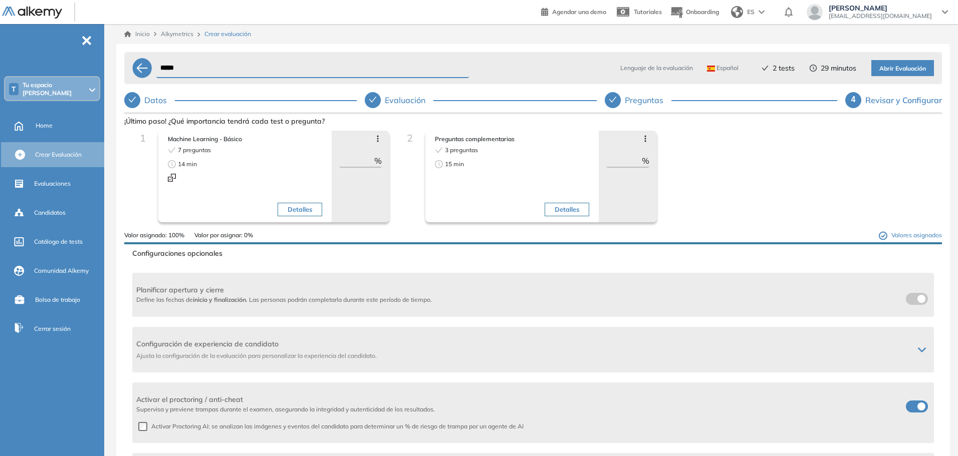
click at [907, 66] on span "Abrir Evaluación" at bounding box center [902, 69] width 47 height 10
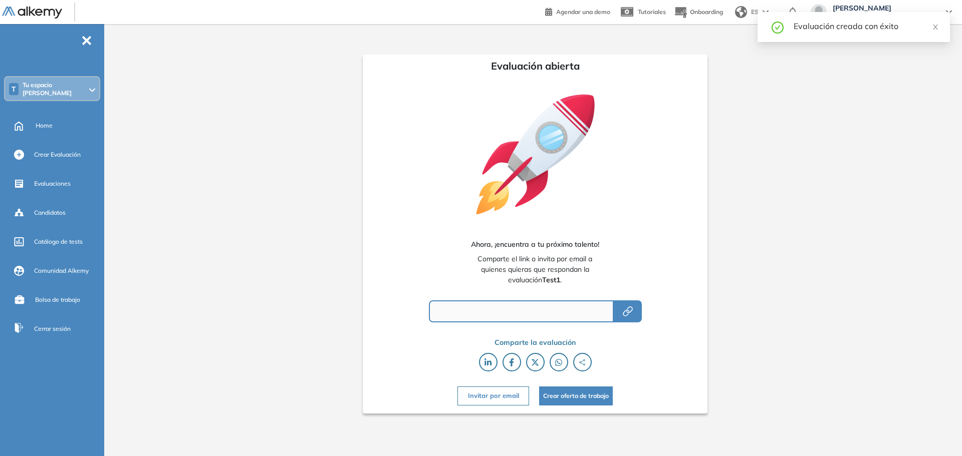
type input "**********"
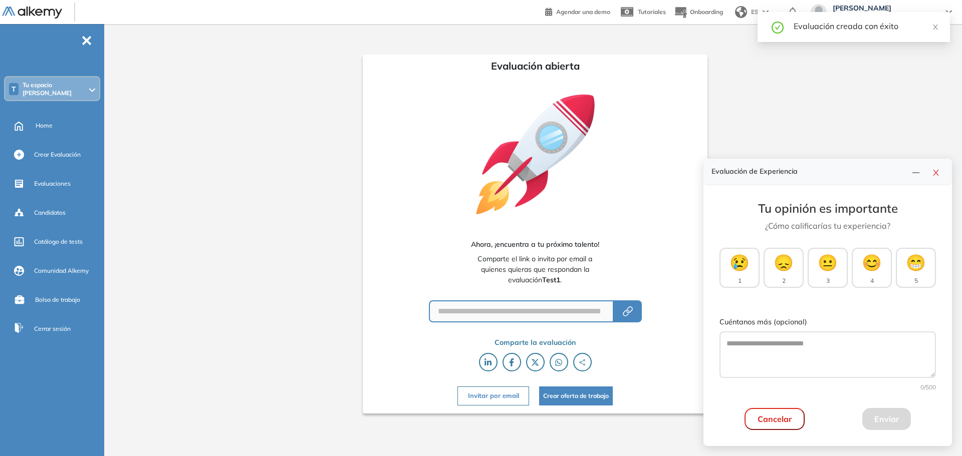
click at [784, 433] on div "Tu opinión es importante ¿Cómo calificarías tu experiencia? 😢 1 😞 2 😐 3 😊 4 😁 5…" at bounding box center [827, 315] width 248 height 261
click at [777, 423] on button "Cancelar" at bounding box center [774, 419] width 60 height 22
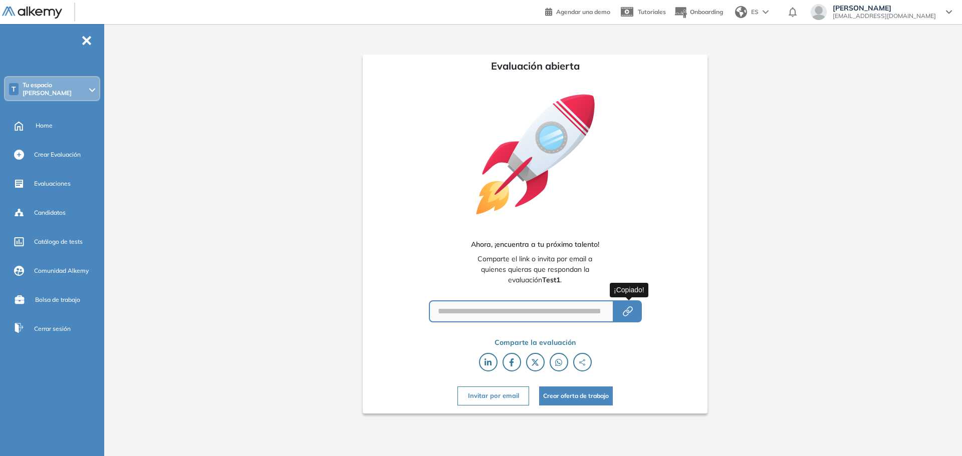
click at [629, 305] on button "button" at bounding box center [628, 312] width 28 height 22
click at [67, 171] on div "Evaluaciones" at bounding box center [54, 183] width 104 height 25
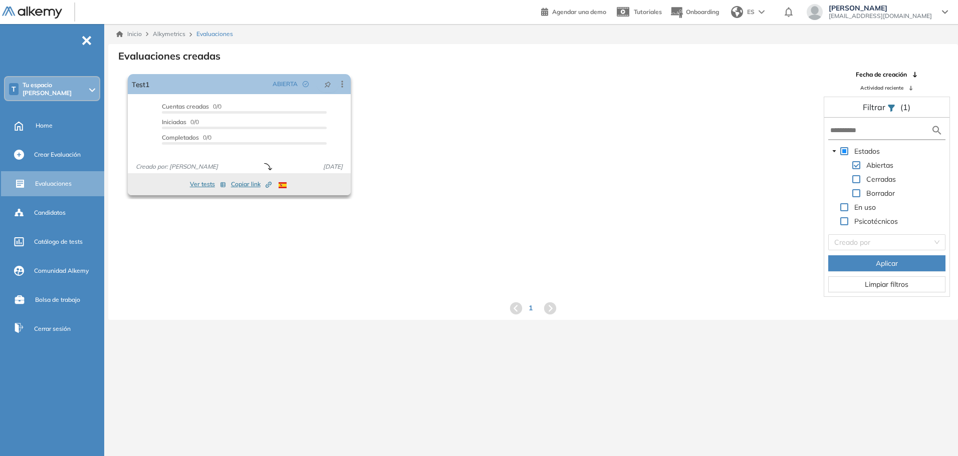
click at [208, 181] on button "Ver tests" at bounding box center [208, 184] width 36 height 12
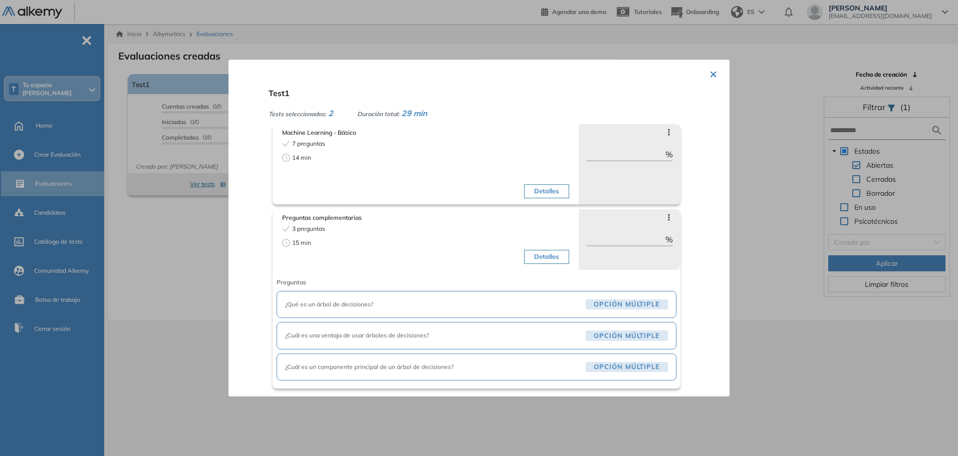
click at [353, 154] on div "14 min" at bounding box center [352, 157] width 141 height 9
click at [554, 187] on button "Detalles" at bounding box center [546, 191] width 45 height 14
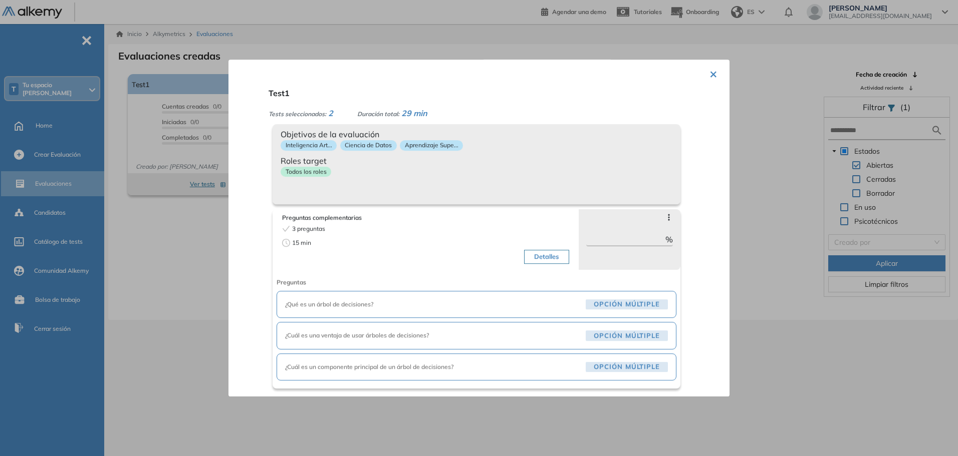
click at [703, 123] on div "Machine Learning - Básico 7 preguntas 14 min Detalles Saltar preguntas ** % Obj…" at bounding box center [495, 161] width 445 height 85
click at [503, 229] on div "Detalles" at bounding box center [498, 246] width 141 height 44
click at [711, 79] on button "×" at bounding box center [713, 74] width 8 height 20
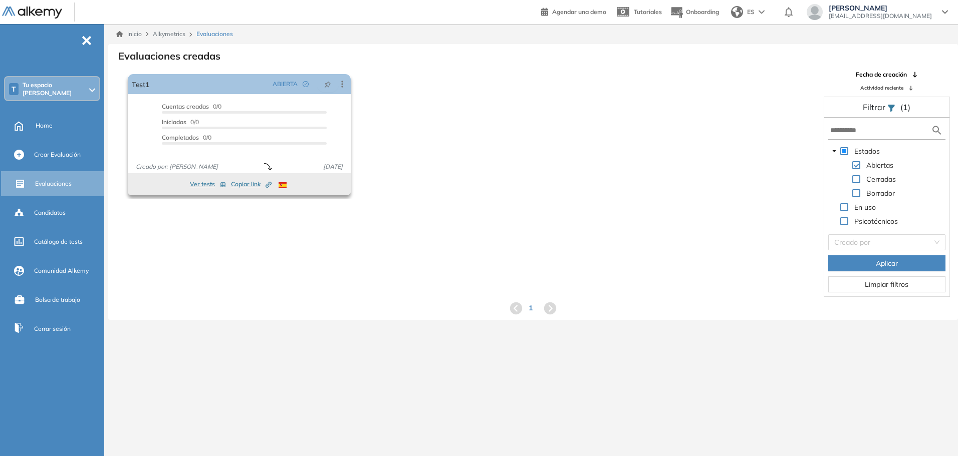
click at [254, 184] on span "Copiar link Created by potrace 1.16, written by [PERSON_NAME] [DATE]-[DATE]" at bounding box center [251, 184] width 41 height 9
click at [240, 187] on span "Copiar link Created by potrace 1.16, written by [PERSON_NAME] [DATE]-[DATE]" at bounding box center [251, 184] width 41 height 9
click at [73, 206] on div "Candidatos" at bounding box center [68, 212] width 68 height 17
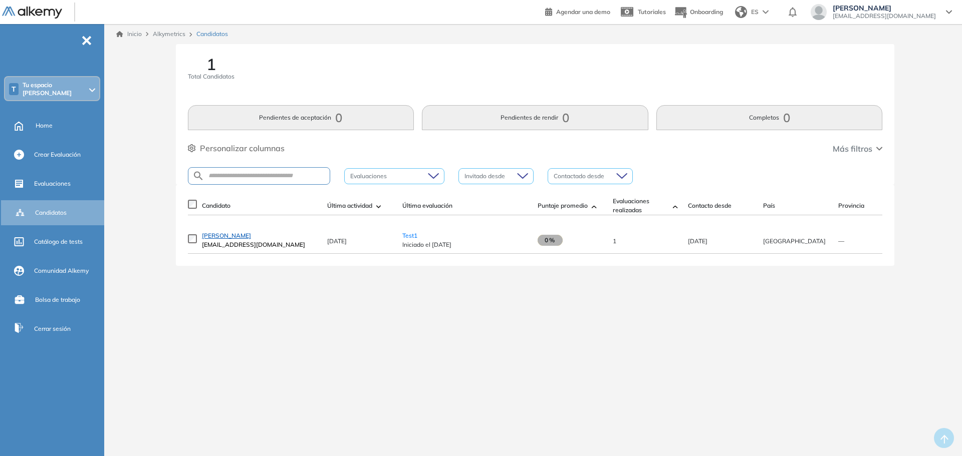
click at [222, 237] on span "[PERSON_NAME]" at bounding box center [226, 236] width 49 height 8
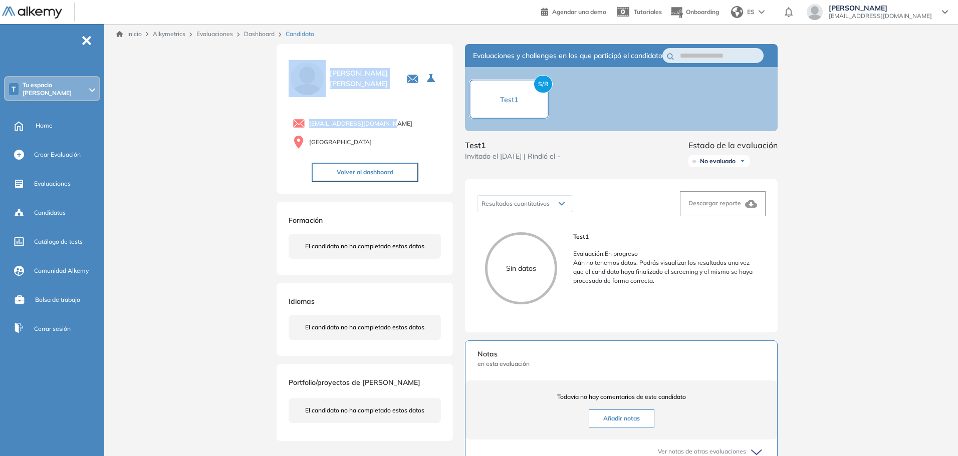
drag, startPoint x: 267, startPoint y: 59, endPoint x: 435, endPoint y: 111, distance: 175.9
click at [435, 111] on div "Inicio Alkymetrics Evaluaciones Dashboard Candidato Duración : 00:00:00 Cantida…" at bounding box center [533, 335] width 850 height 622
click at [143, 158] on div "Inicio Alkymetrics Evaluaciones Dashboard Candidato Duración : 00:00:00 Cantida…" at bounding box center [533, 335] width 850 height 622
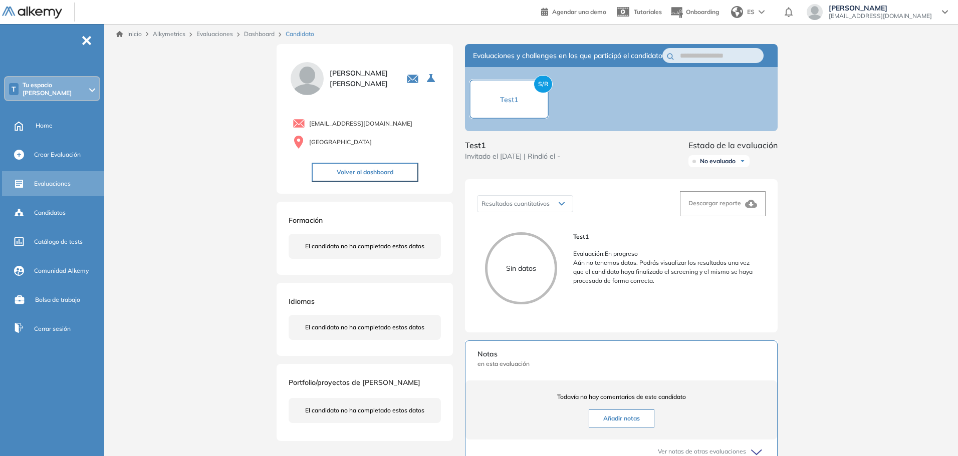
click at [67, 175] on div "Evaluaciones" at bounding box center [68, 183] width 68 height 17
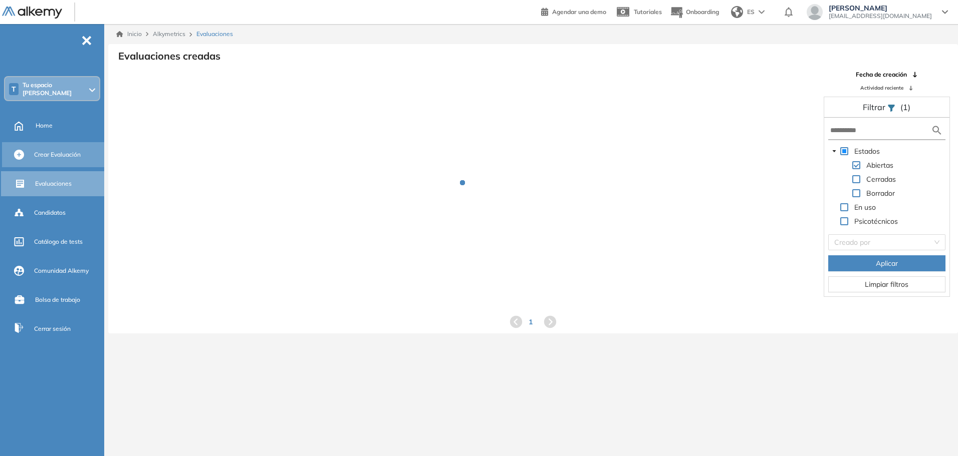
click at [58, 152] on span "Crear Evaluación" at bounding box center [57, 154] width 47 height 9
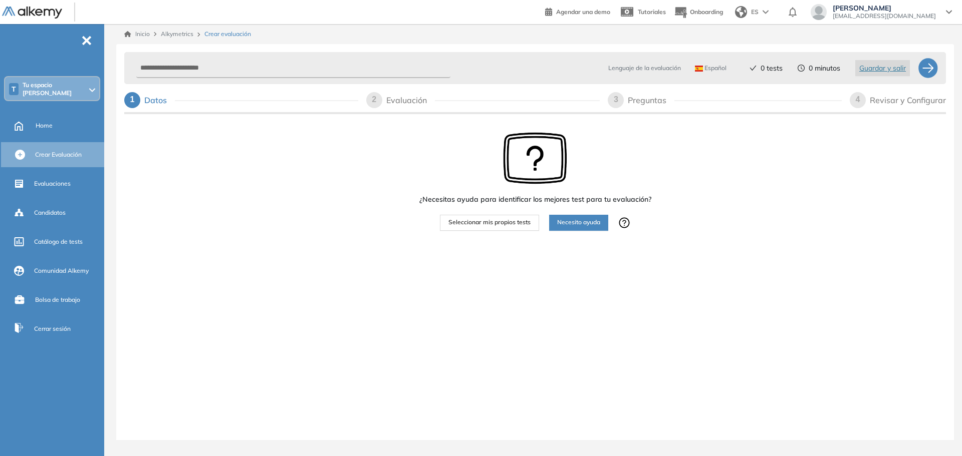
click at [338, 204] on div "¿Necesitas ayuda para identificar los mejores test para tu evaluación? Seleccio…" at bounding box center [535, 212] width 822 height 193
click at [62, 185] on span "Evaluaciones" at bounding box center [52, 183] width 37 height 9
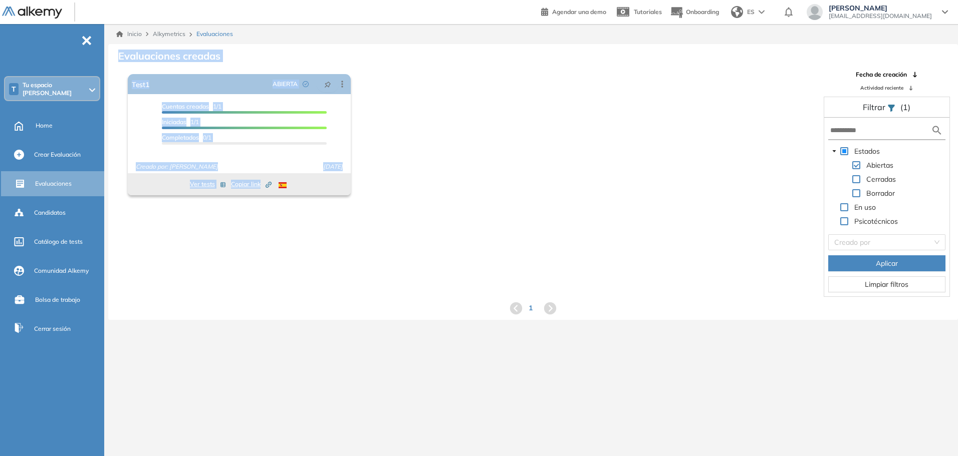
drag, startPoint x: 113, startPoint y: 58, endPoint x: 398, endPoint y: 234, distance: 335.2
click at [398, 234] on div "Evaluaciones creadas El proctoring será activado ¡Importante!: Los usuarios que…" at bounding box center [533, 182] width 850 height 276
click at [398, 234] on div "El proctoring será activado ¡Importante!: Los usuarios que ya realizaron la eva…" at bounding box center [533, 183] width 849 height 227
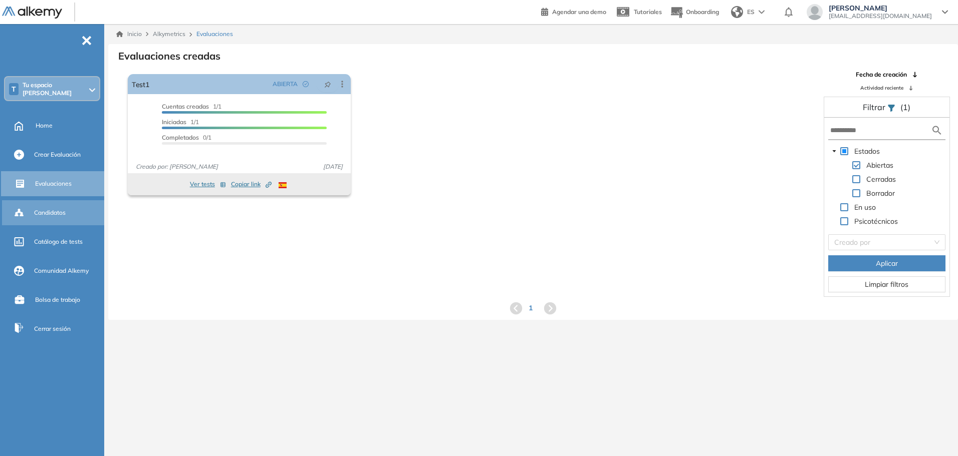
click at [32, 206] on div "Candidatos" at bounding box center [54, 212] width 104 height 25
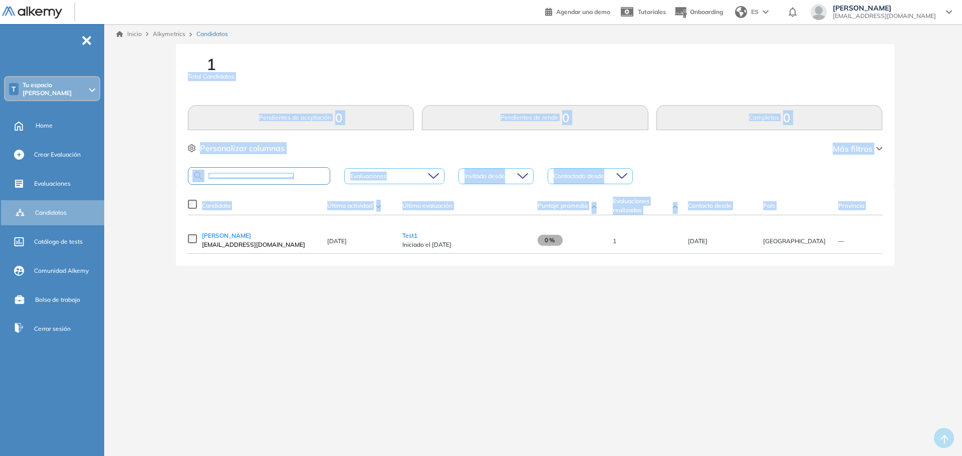
drag, startPoint x: 167, startPoint y: 53, endPoint x: 796, endPoint y: 326, distance: 685.2
click at [796, 326] on div "Inicio Alkymetrics Candidatos 1 Total Candidatos Pendientes de aceptación 0 Pen…" at bounding box center [535, 232] width 854 height 416
click at [797, 326] on div "Inicio Alkymetrics Candidatos 1 Total Candidatos Pendientes de aceptación 0 Pen…" at bounding box center [535, 232] width 854 height 416
drag, startPoint x: 172, startPoint y: 50, endPoint x: 929, endPoint y: 282, distance: 791.4
click at [929, 282] on div "1 Total Candidatos Pendientes de aceptación 0 Pendientes de rendir 0 Completos …" at bounding box center [535, 167] width 846 height 246
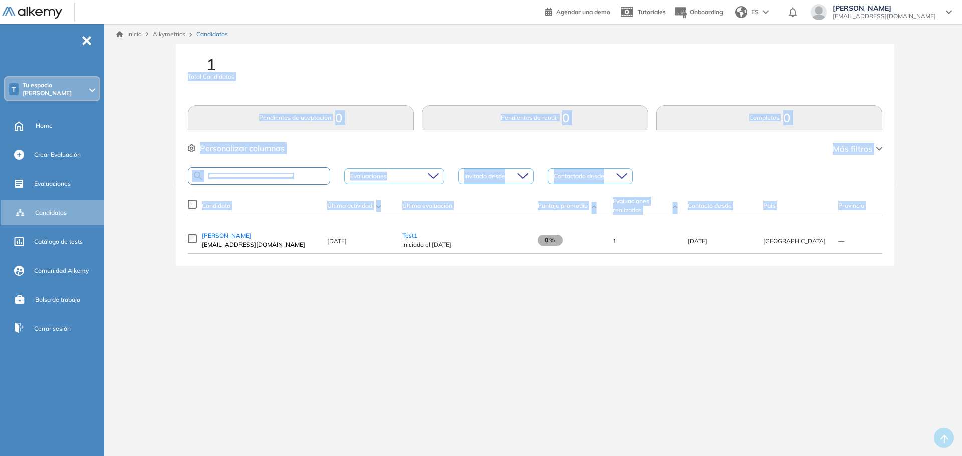
click at [927, 281] on div "1 Total Candidatos Pendientes de aceptación 0 Pendientes de rendir 0 Completos …" at bounding box center [535, 167] width 846 height 246
click at [888, 223] on div "Candidato Última actividad Última evaluación Último correo Puntaje promedio Eva…" at bounding box center [535, 225] width 719 height 81
drag, startPoint x: 896, startPoint y: 255, endPoint x: 174, endPoint y: 68, distance: 745.4
click at [174, 68] on div "1 Total Candidatos Pendientes de aceptación 0 Pendientes de rendir 0 Completos …" at bounding box center [535, 167] width 846 height 246
click at [176, 68] on div "1 Total Candidatos Pendientes de aceptación 0 Pendientes de rendir 0 Completos …" at bounding box center [535, 114] width 719 height 141
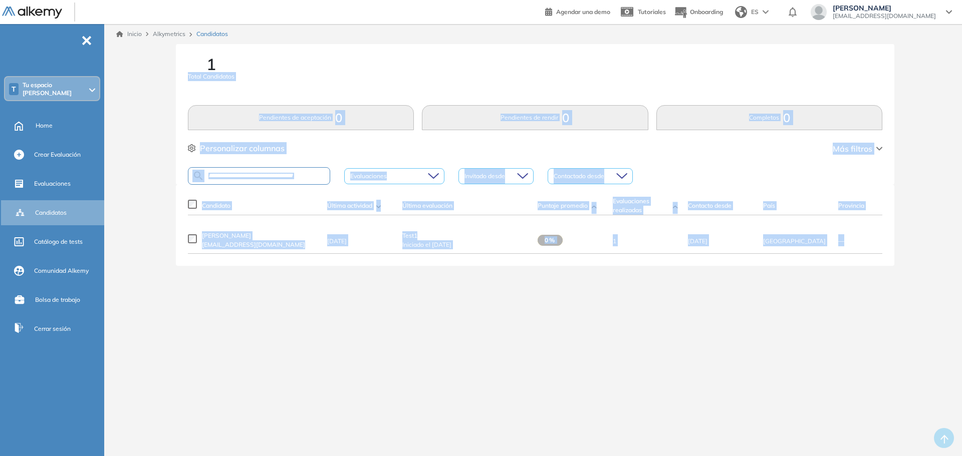
drag, startPoint x: 179, startPoint y: 60, endPoint x: 886, endPoint y: 241, distance: 729.6
click at [886, 241] on div "1 Total Candidatos Pendientes de aceptación 0 Pendientes de rendir 0 Completos …" at bounding box center [535, 167] width 846 height 246
click at [886, 242] on div "Candidato Última actividad Última evaluación Último correo Puntaje promedio Eva…" at bounding box center [535, 225] width 719 height 81
click at [891, 252] on div "Candidato Última actividad Última evaluación Último correo Puntaje promedio Eva…" at bounding box center [535, 225] width 719 height 81
drag, startPoint x: 192, startPoint y: 56, endPoint x: 896, endPoint y: 268, distance: 735.1
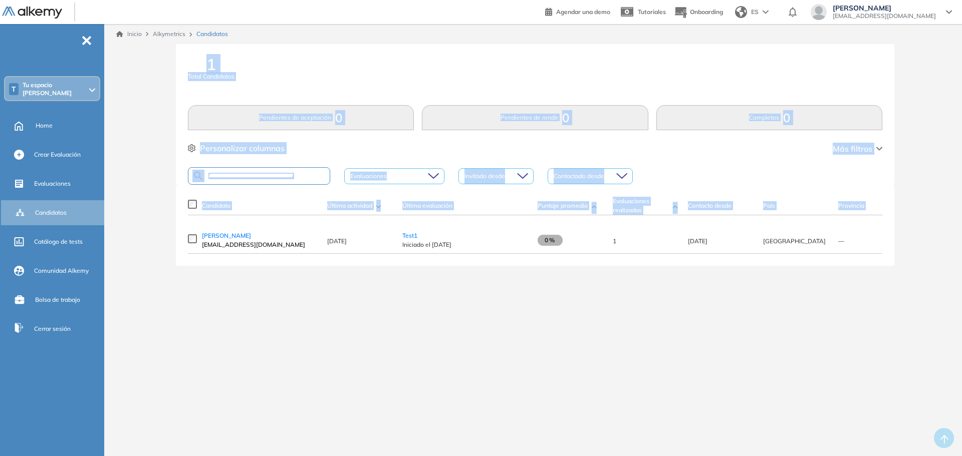
click at [896, 268] on div "1 Total Candidatos Pendientes de aceptación 0 Pendientes de rendir 0 Completos …" at bounding box center [535, 167] width 846 height 246
click at [896, 267] on div "1 Total Candidatos Pendientes de aceptación 0 Pendientes de rendir 0 Completos …" at bounding box center [535, 167] width 846 height 246
click at [888, 262] on div "Candidato Última actividad Última evaluación Último correo Puntaje promedio Eva…" at bounding box center [535, 225] width 719 height 81
drag, startPoint x: 174, startPoint y: 76, endPoint x: 844, endPoint y: 327, distance: 715.4
click at [839, 333] on div "Inicio Alkymetrics Candidatos 1 Total Candidatos Pendientes de aceptación 0 Pen…" at bounding box center [535, 232] width 854 height 416
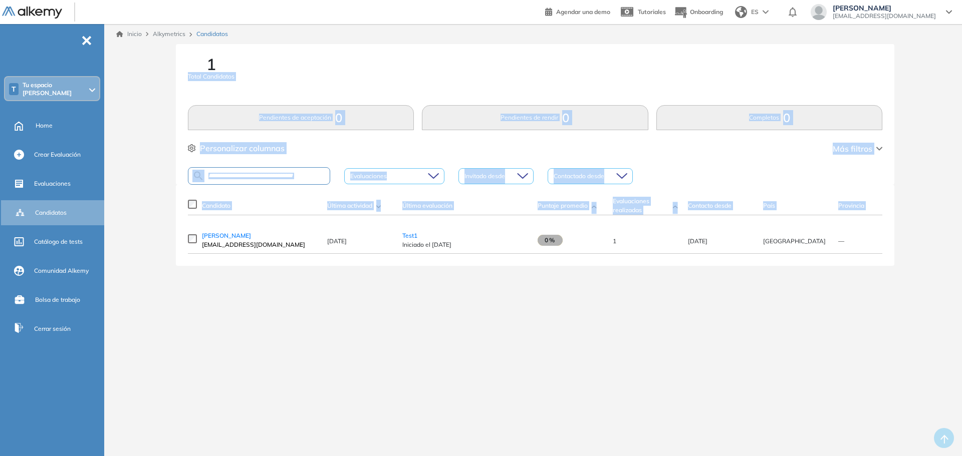
click at [204, 82] on div "1 Total Candidatos" at bounding box center [211, 74] width 47 height 37
click at [200, 75] on span "Total Candidatos" at bounding box center [211, 76] width 47 height 9
